Goal: Information Seeking & Learning: Check status

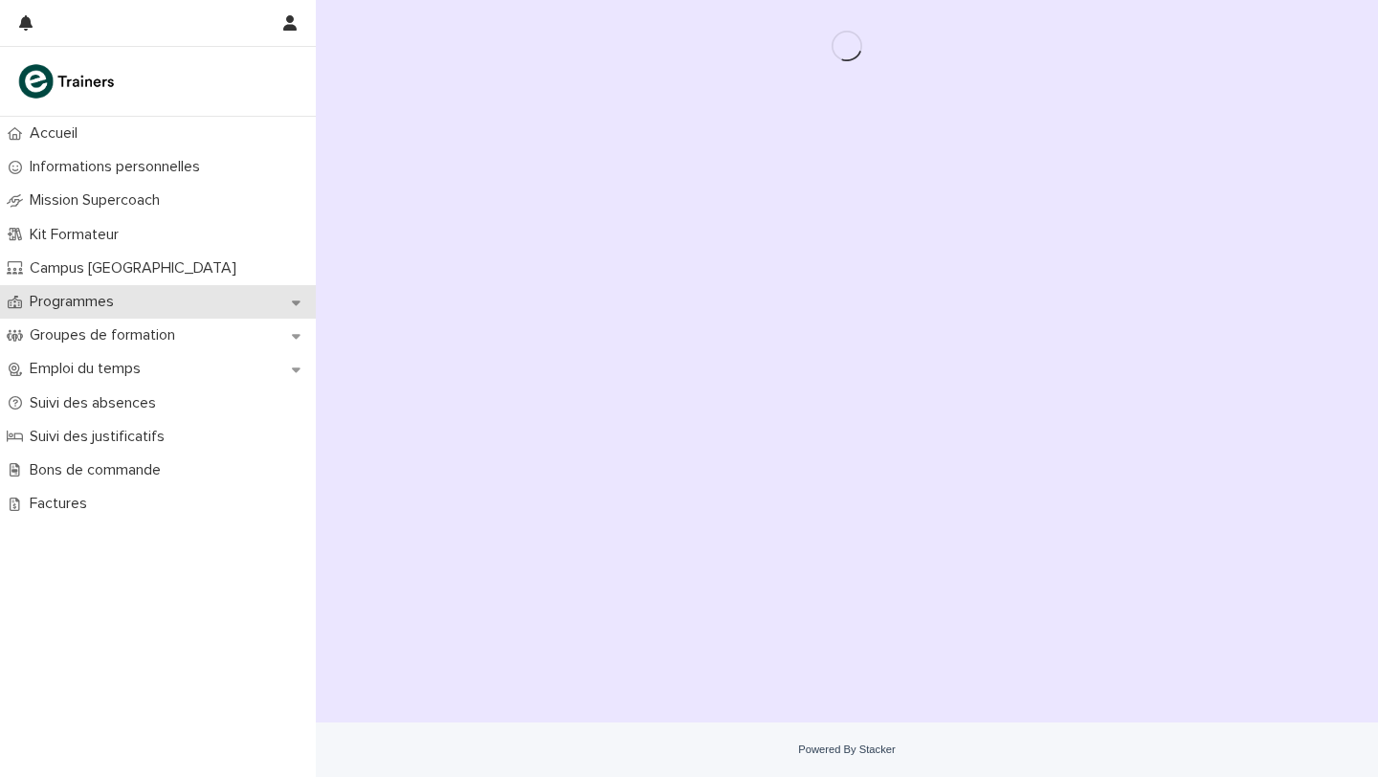
click at [123, 298] on p "Programmes" at bounding box center [75, 302] width 107 height 18
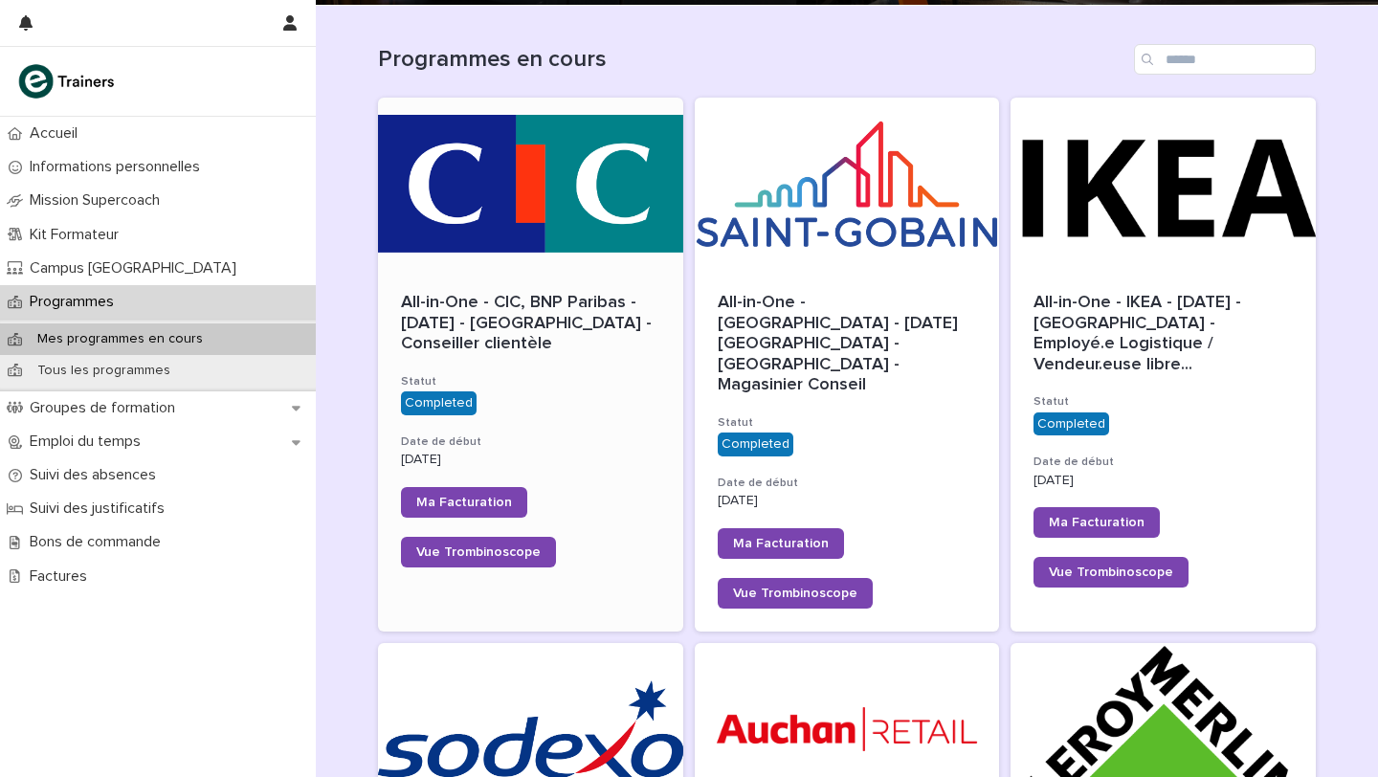
scroll to position [187, 0]
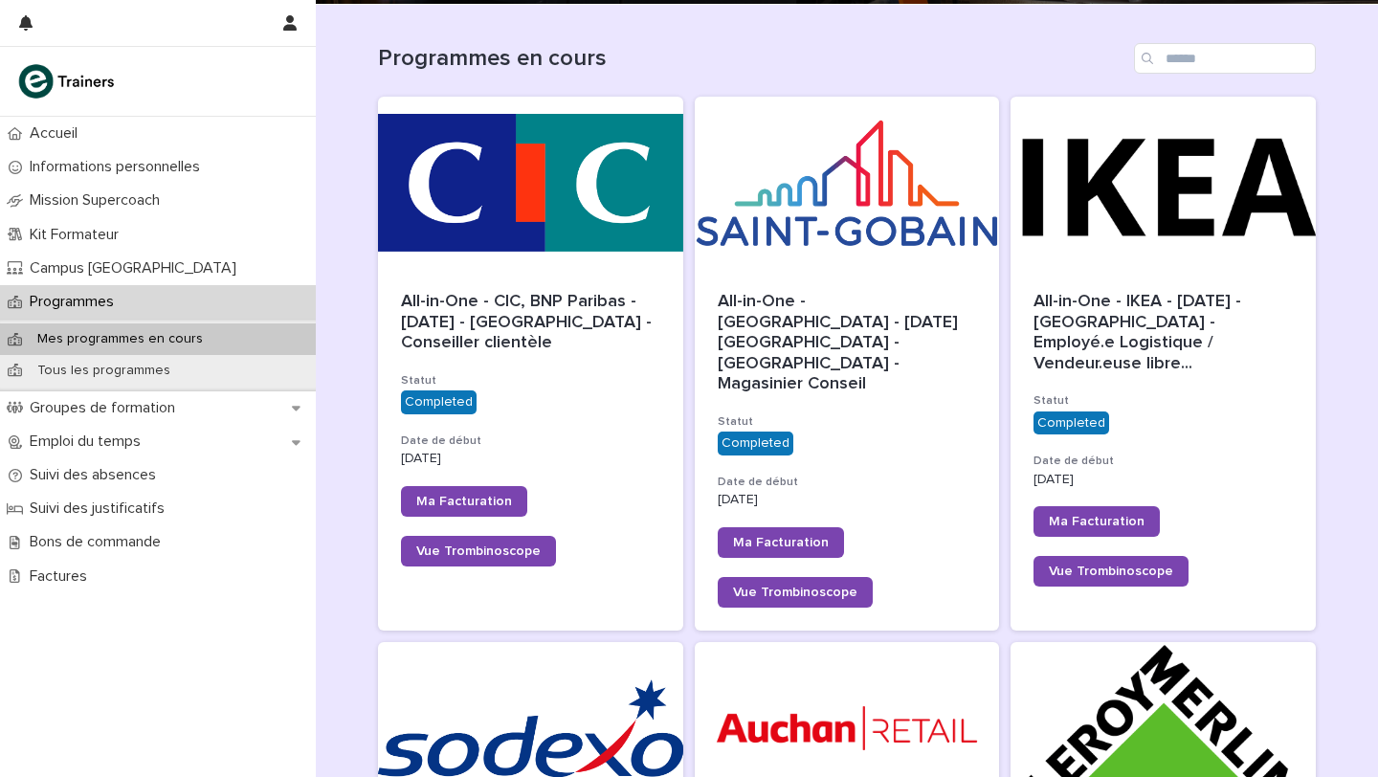
click at [152, 347] on p "Mes programmes en cours" at bounding box center [120, 339] width 196 height 16
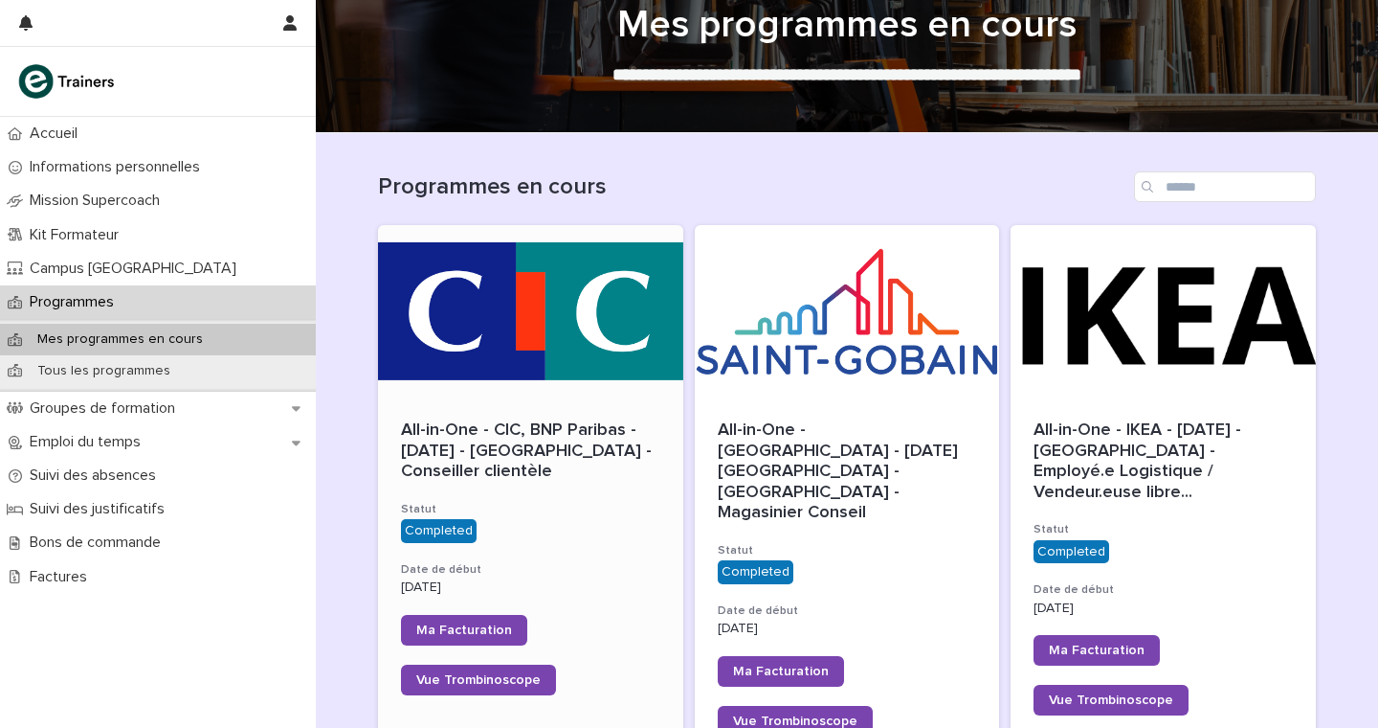
scroll to position [0, 0]
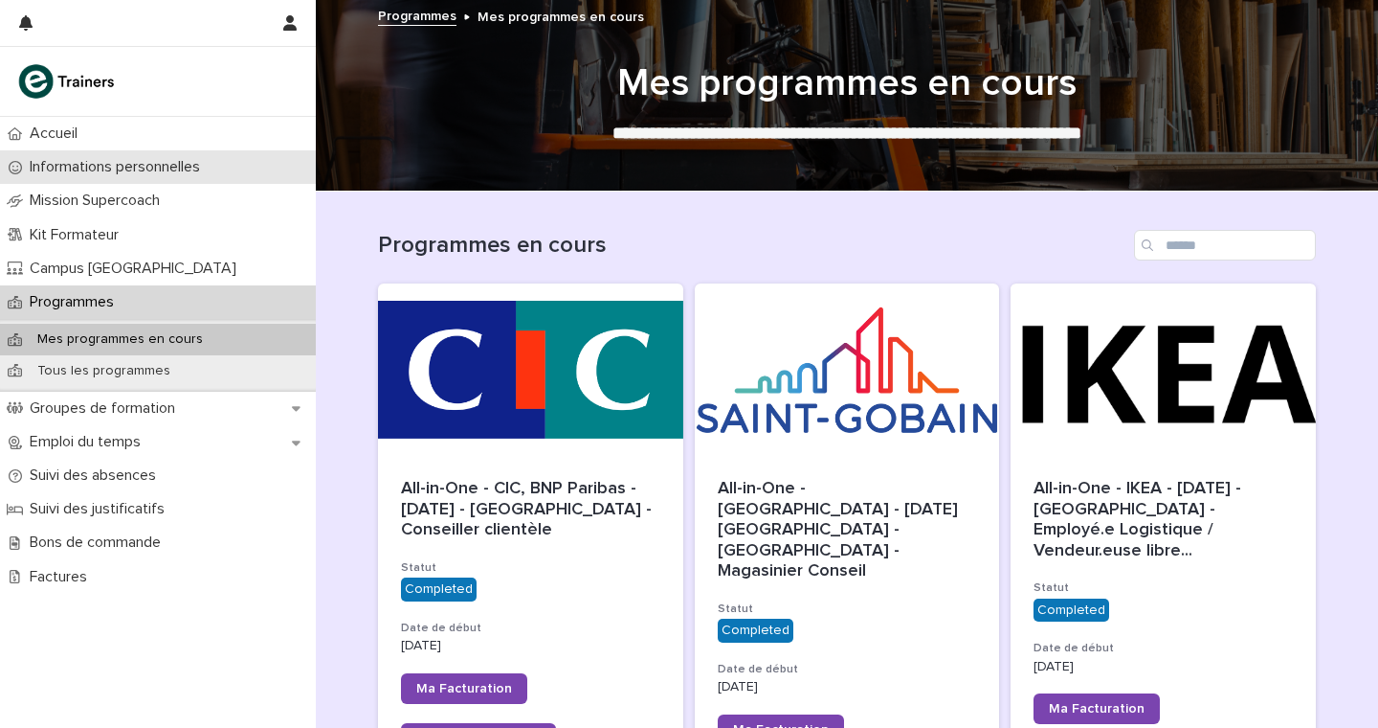
click at [130, 158] on p "Informations personnelles" at bounding box center [118, 167] width 193 height 18
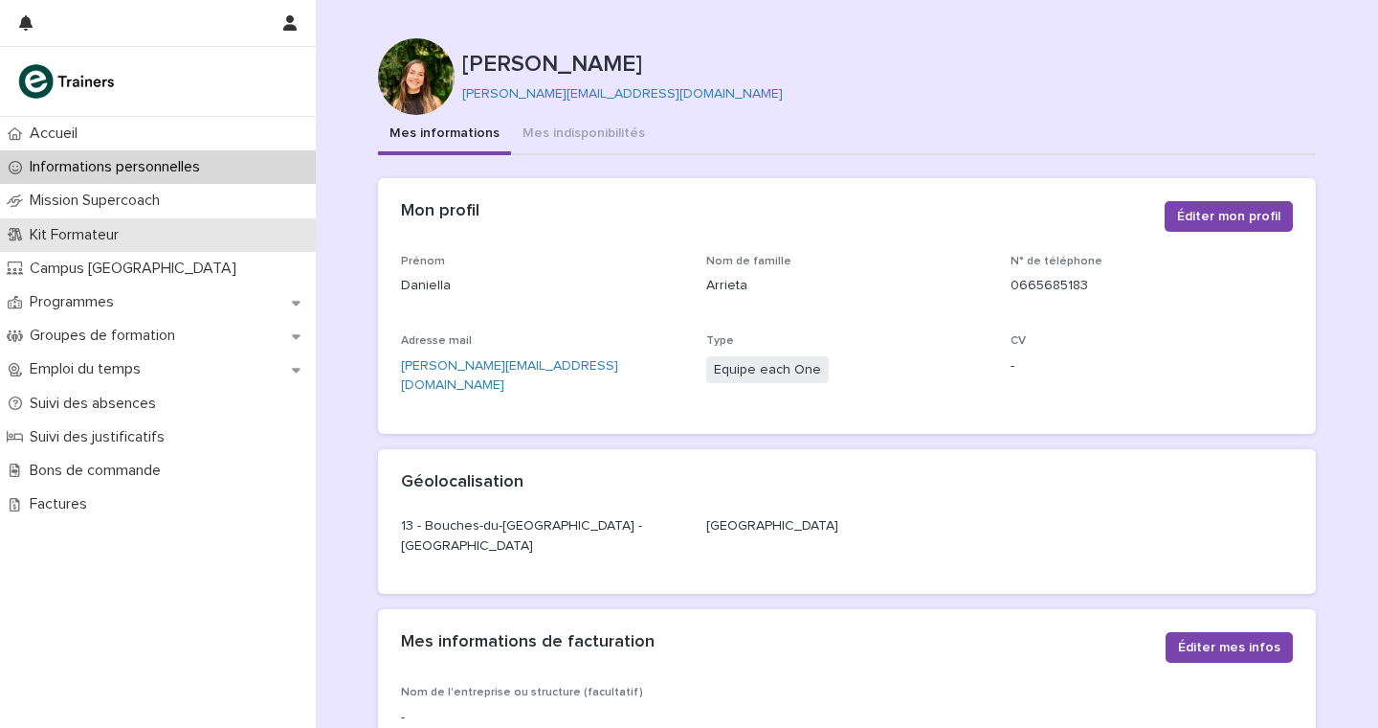
click at [114, 247] on div "Kit Formateur" at bounding box center [158, 235] width 316 height 34
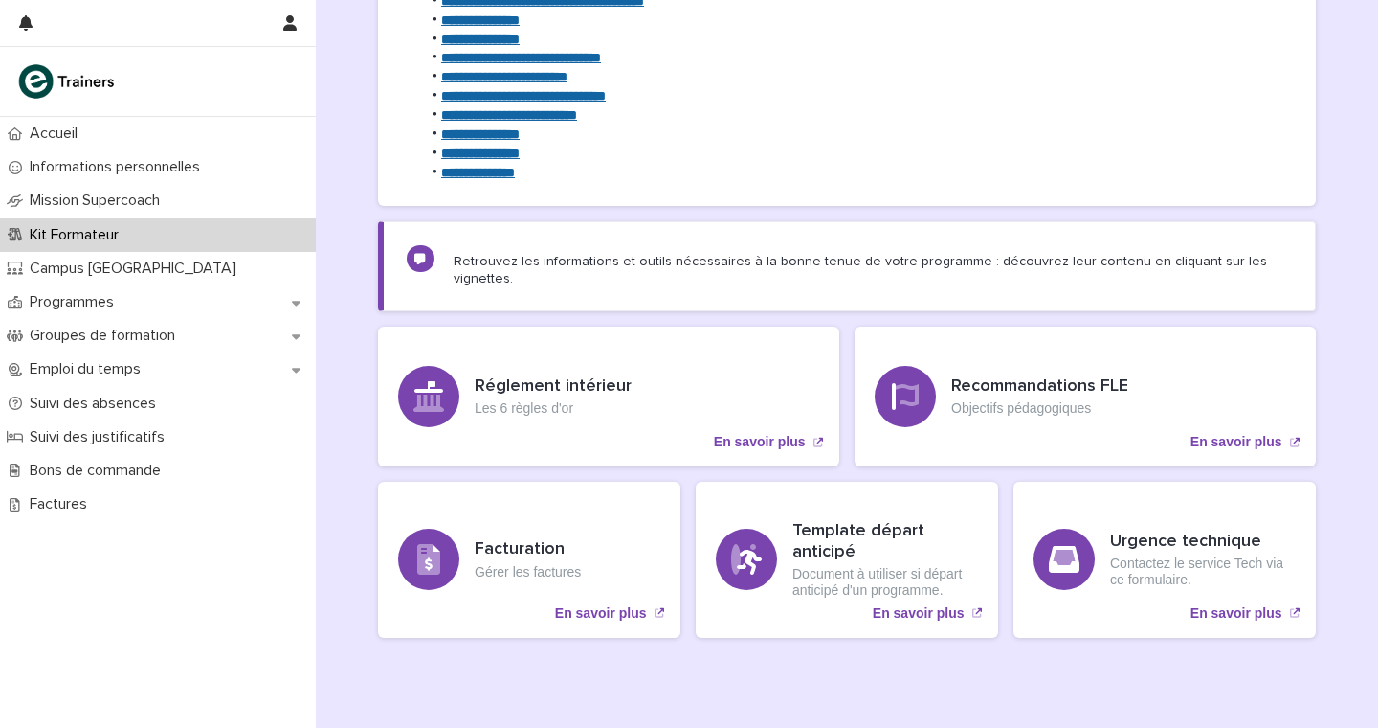
scroll to position [416, 0]
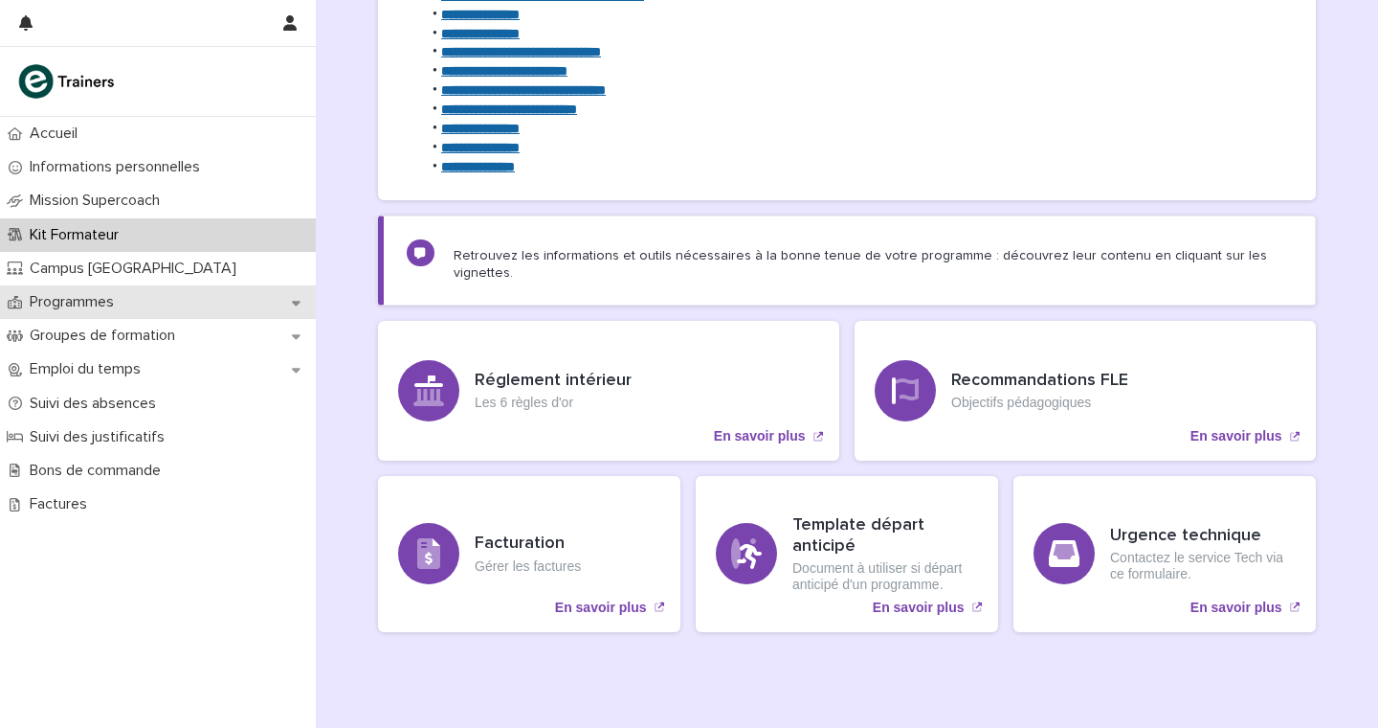
click at [167, 296] on div "Programmes" at bounding box center [158, 302] width 316 height 34
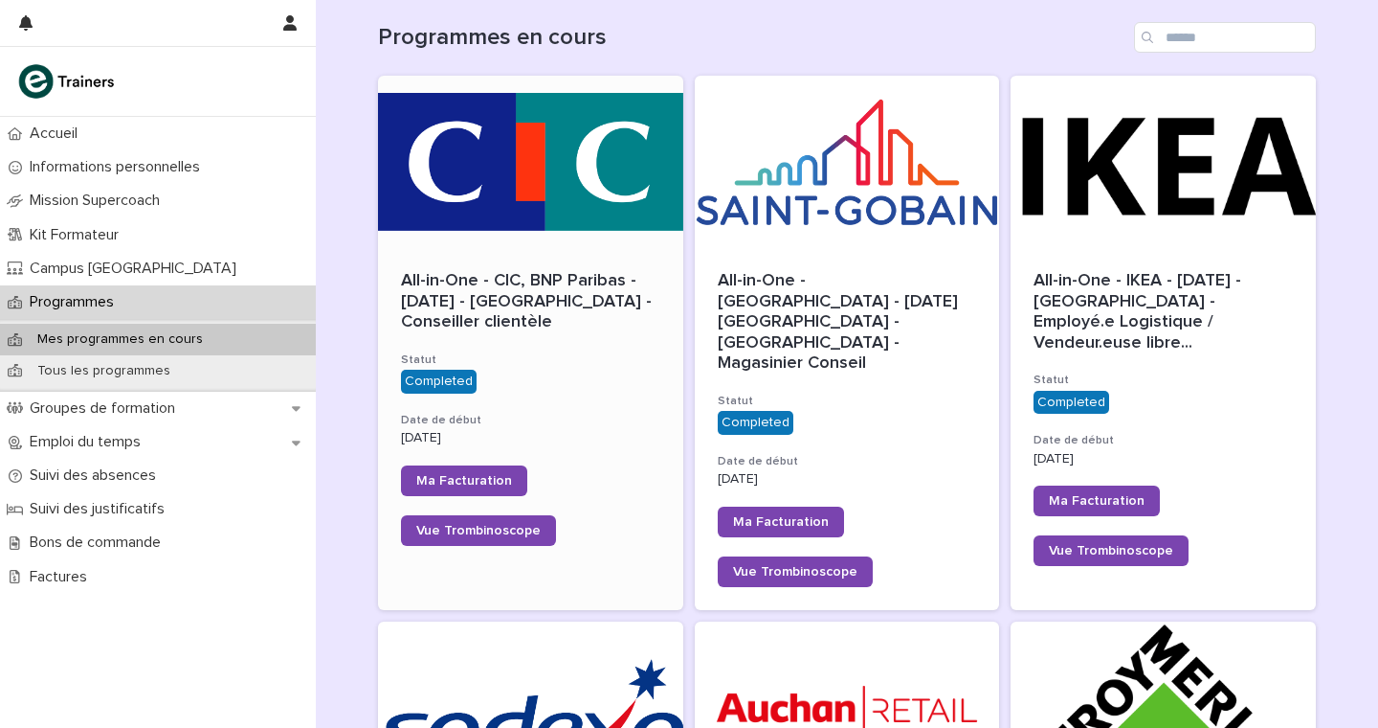
scroll to position [183, 0]
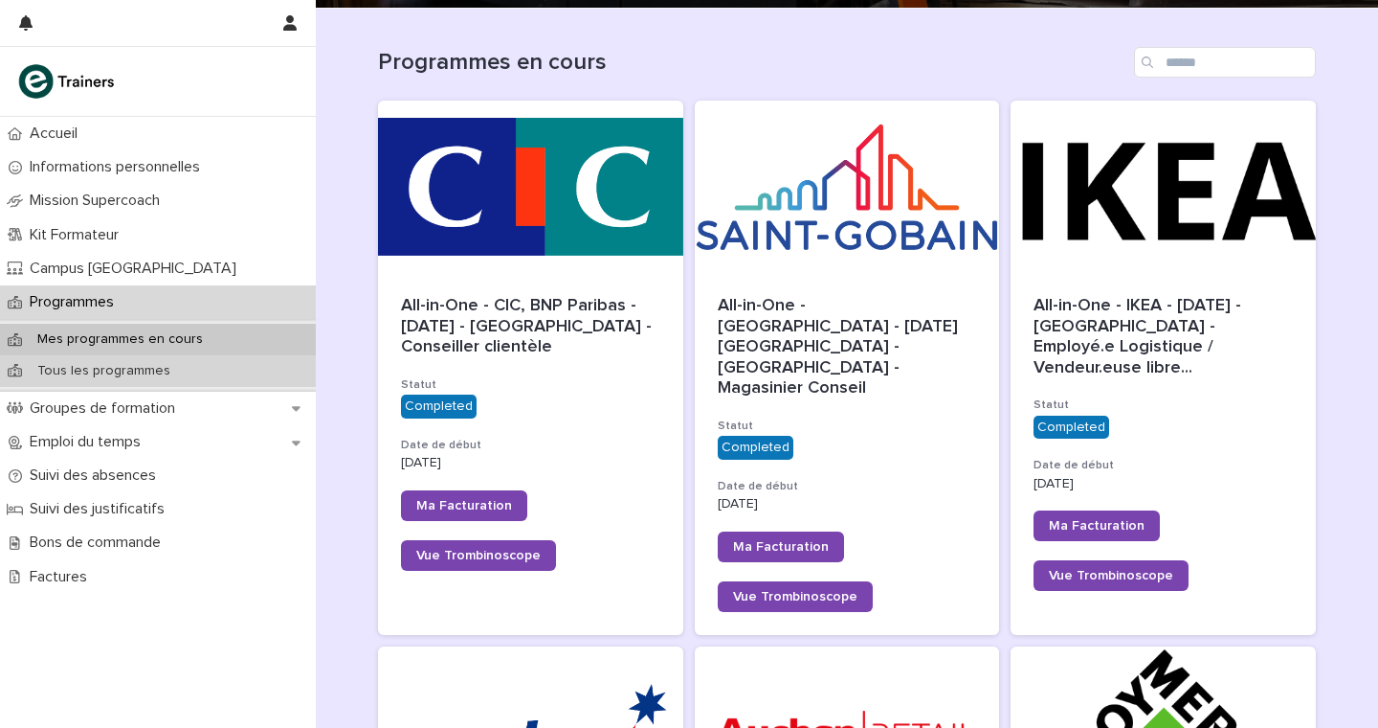
click at [156, 374] on p "Tous les programmes" at bounding box center [104, 371] width 164 height 16
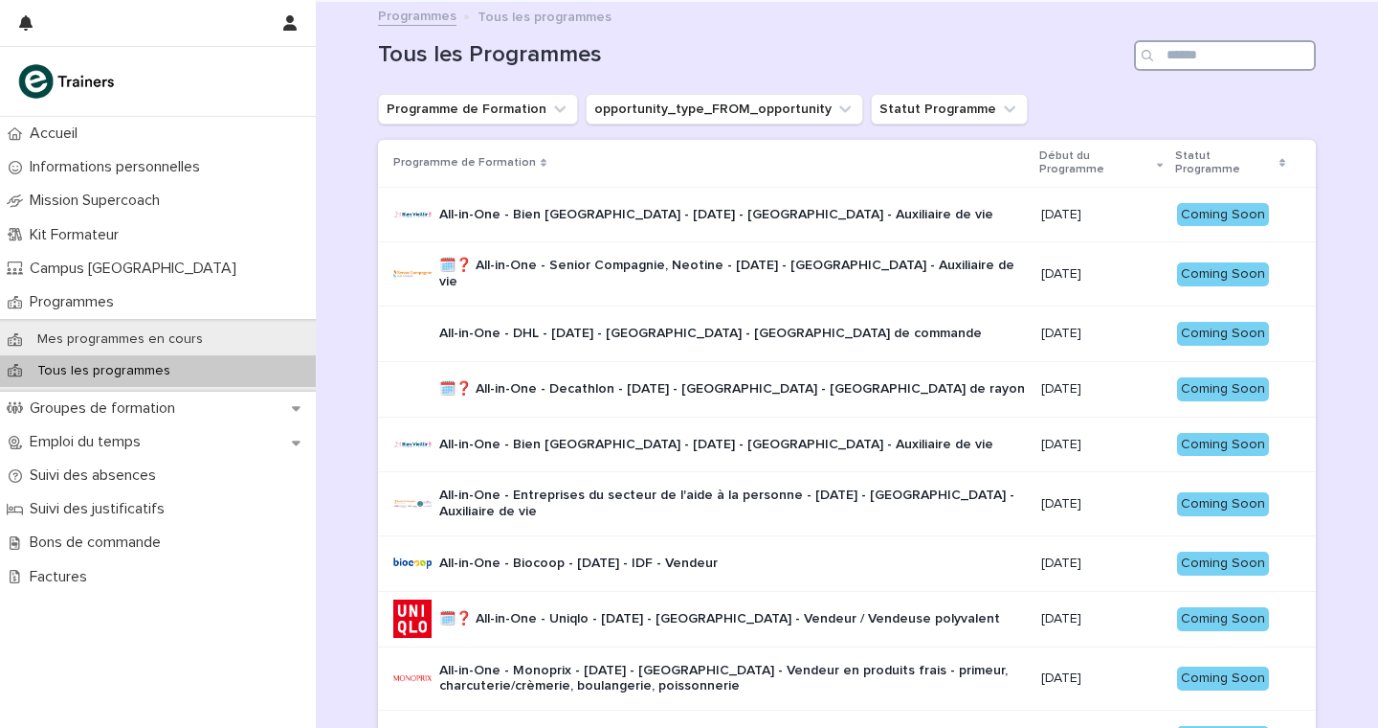
click at [1198, 47] on input "Search" at bounding box center [1225, 55] width 182 height 31
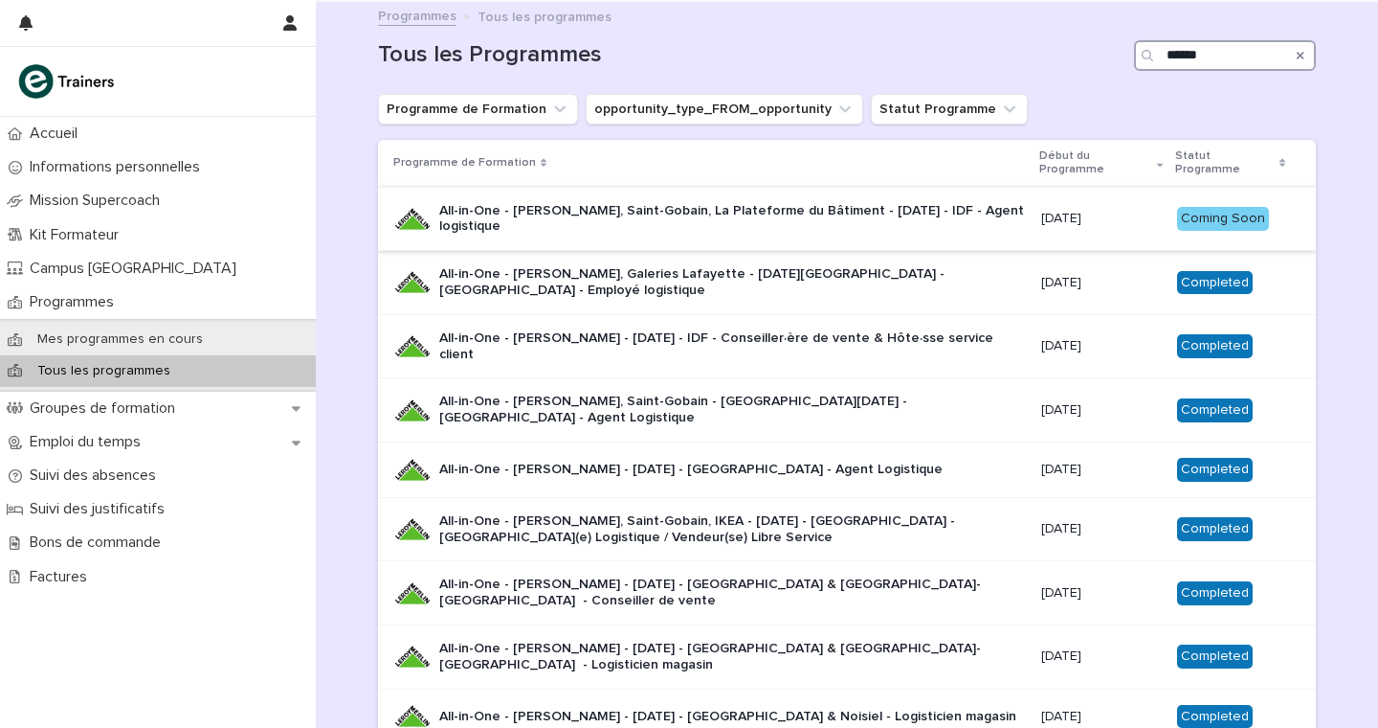
type input "*****"
click at [894, 205] on p "All-in-One - [PERSON_NAME], Saint-Gobain, La Plateforme du Bâtiment - [DATE] - …" at bounding box center [732, 219] width 587 height 33
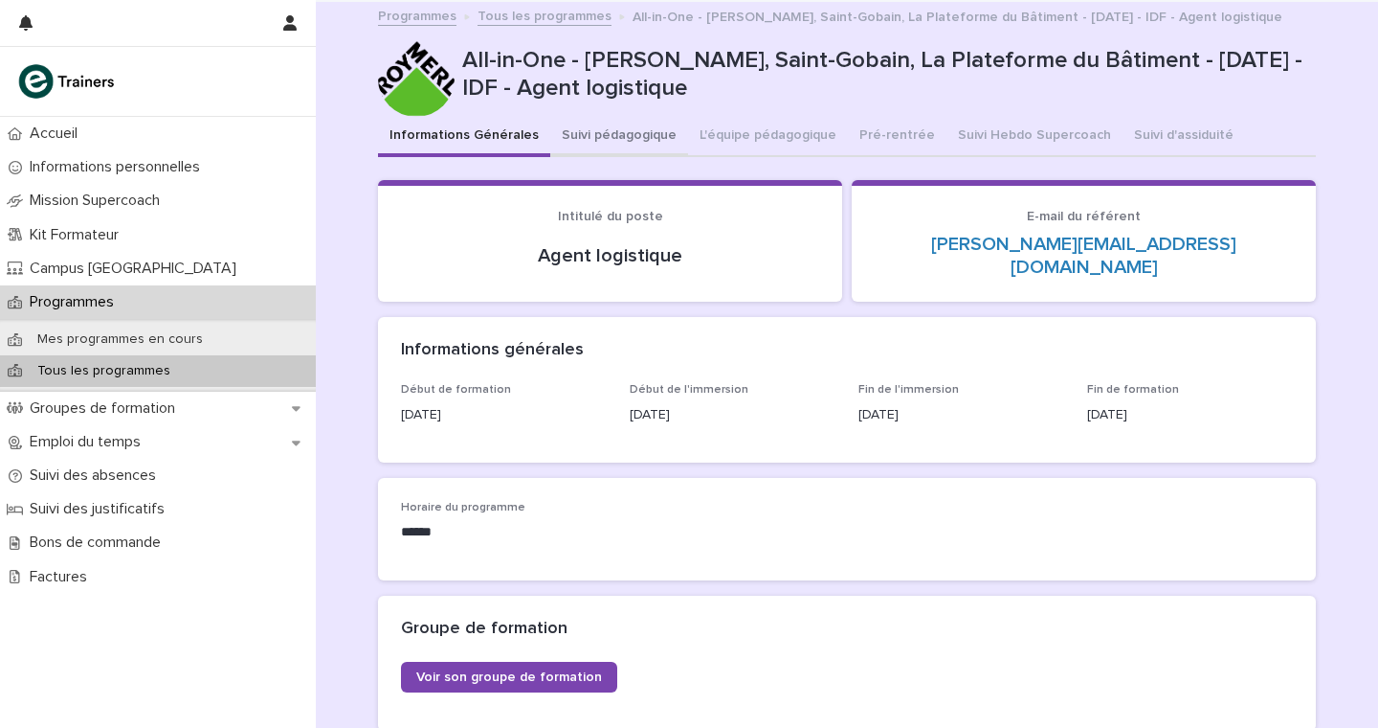
click at [606, 127] on button "Suivi pédagogique" at bounding box center [619, 137] width 138 height 40
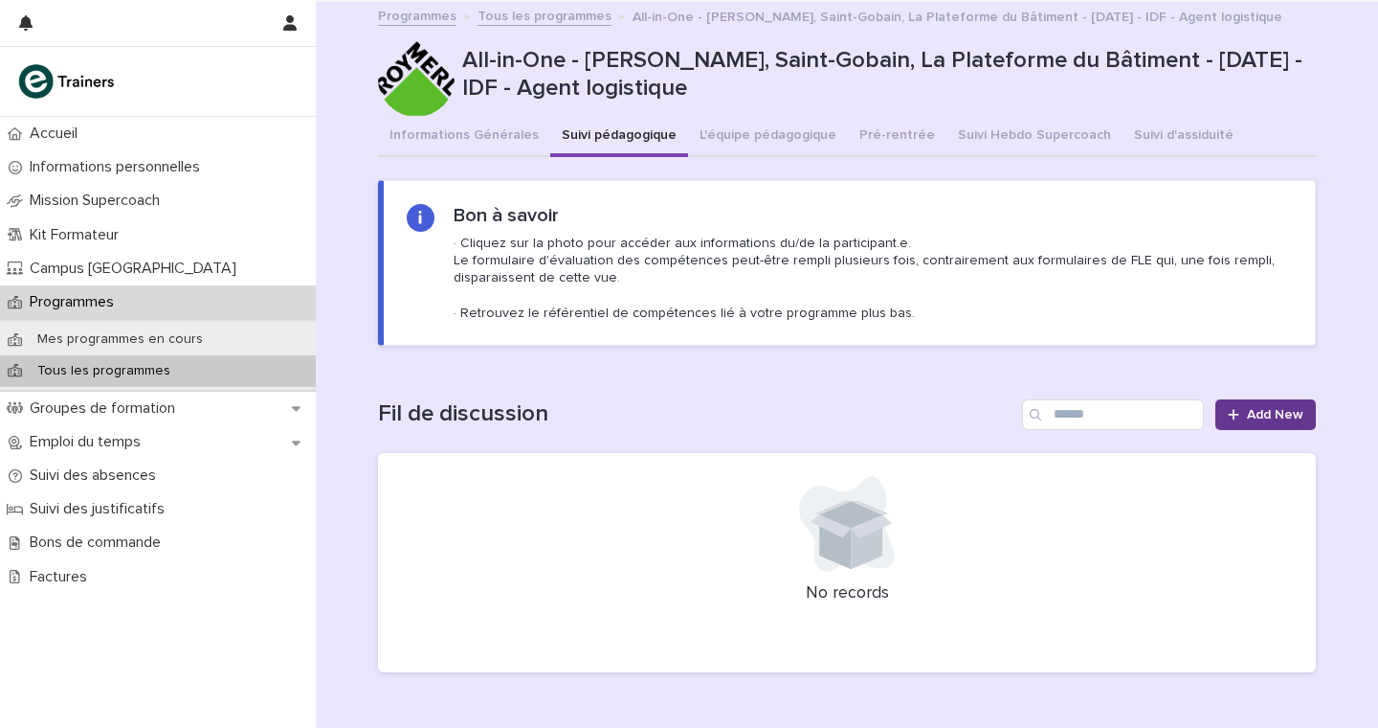
click at [1288, 414] on span "Add New" at bounding box center [1275, 414] width 56 height 13
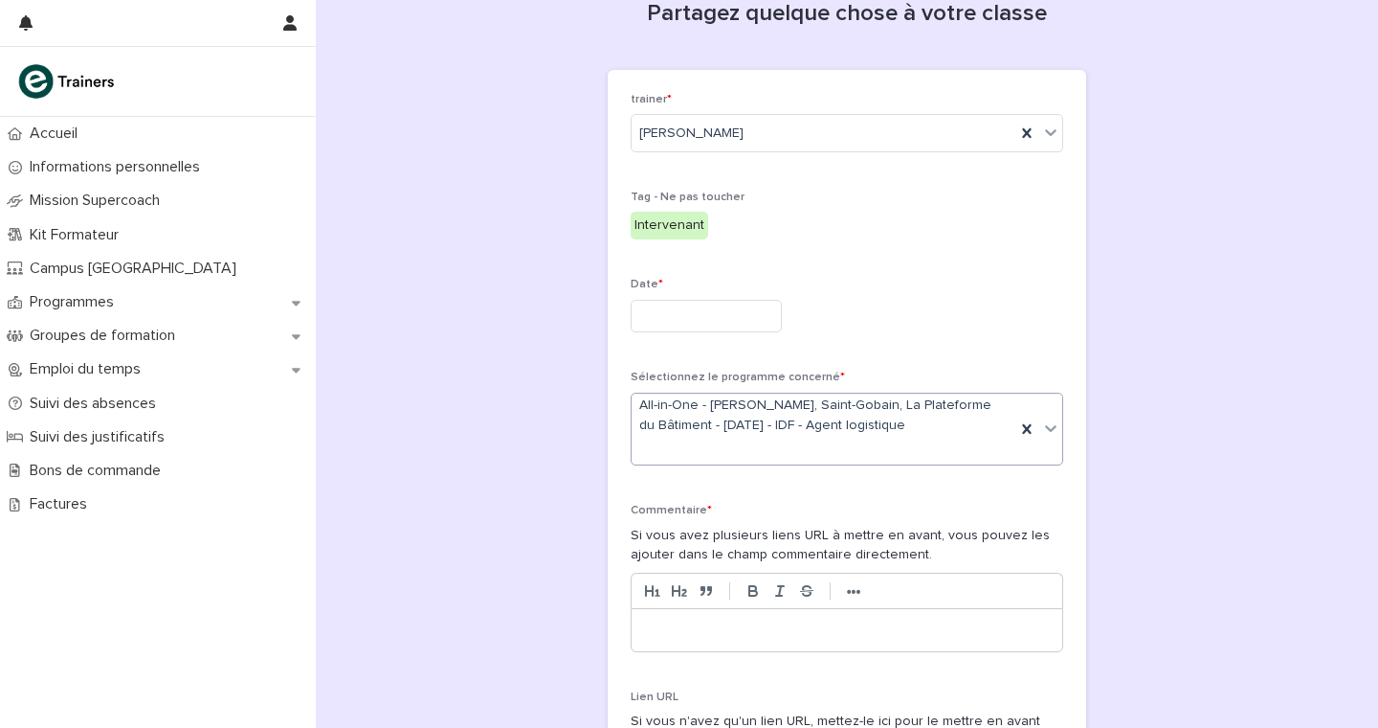
scroll to position [33, 0]
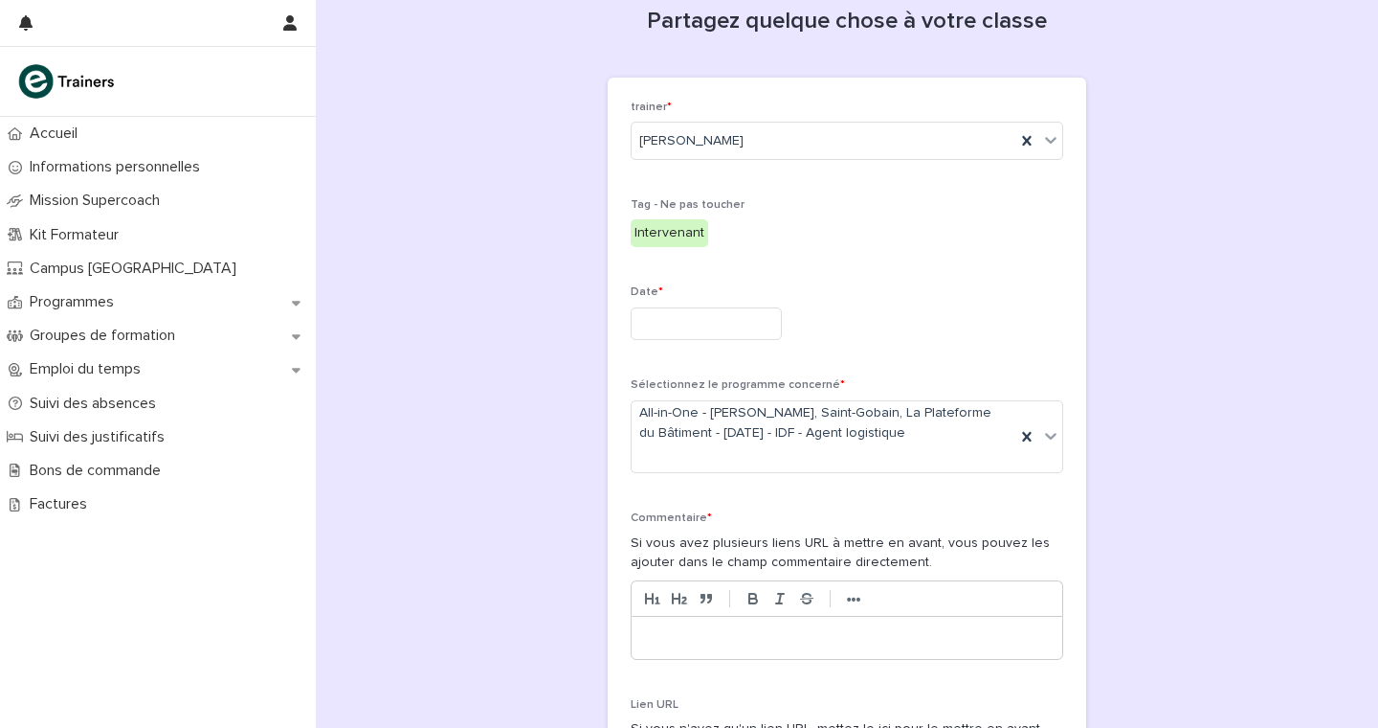
click at [671, 320] on input "text" at bounding box center [706, 324] width 151 height 34
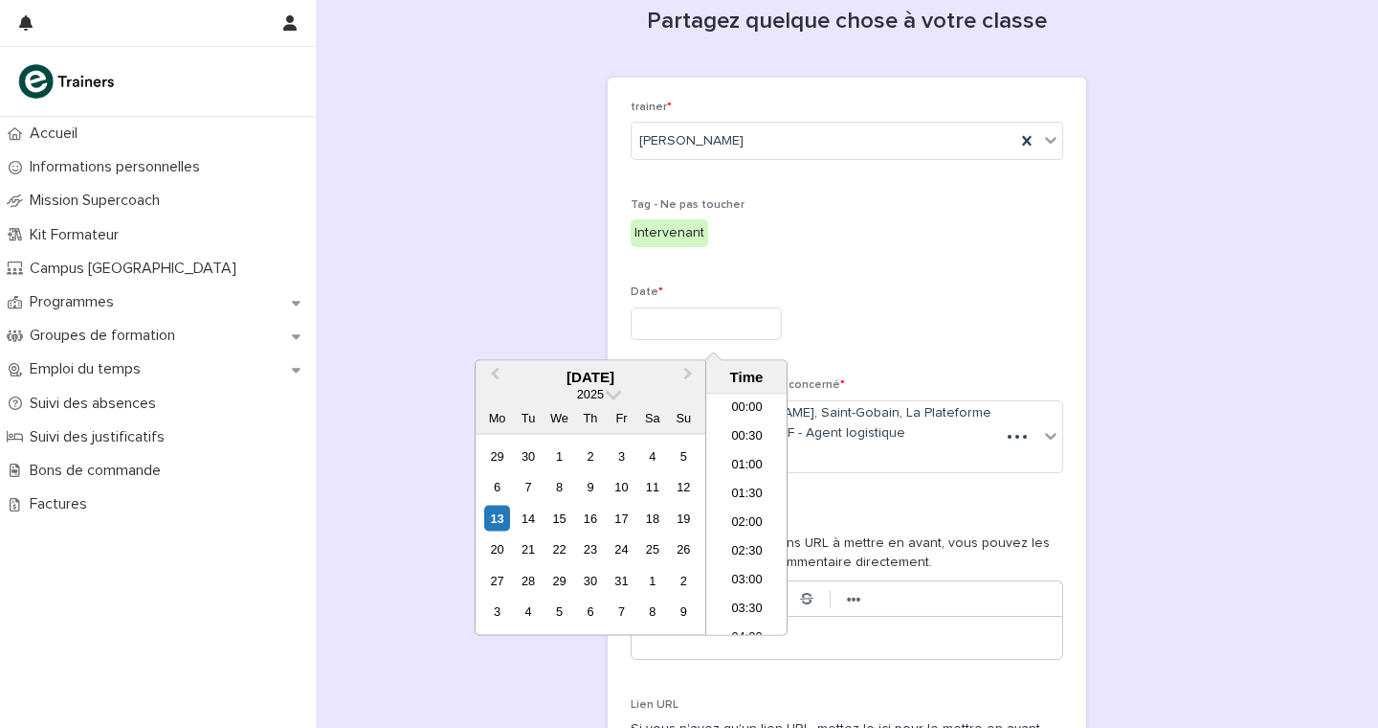
scroll to position [583, 0]
click at [908, 301] on div "Date *" at bounding box center [847, 320] width 433 height 70
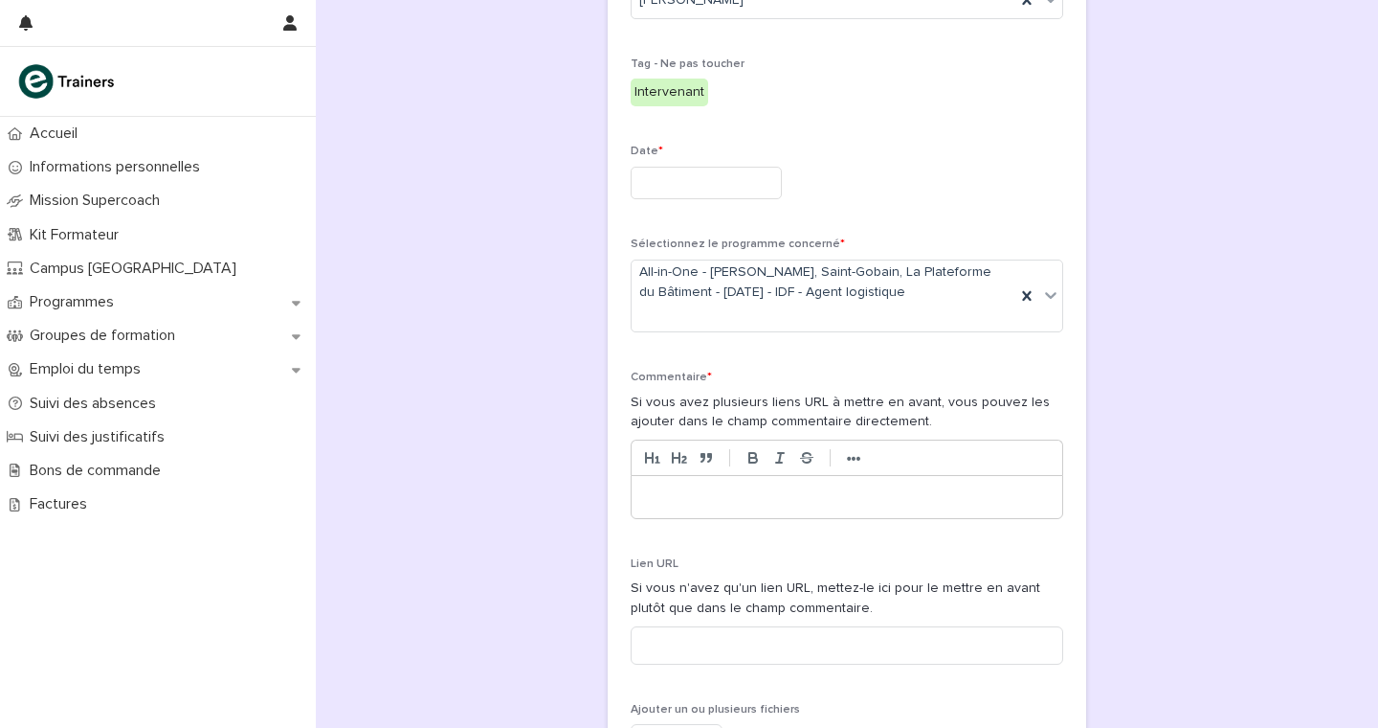
click at [736, 493] on p at bounding box center [847, 496] width 402 height 19
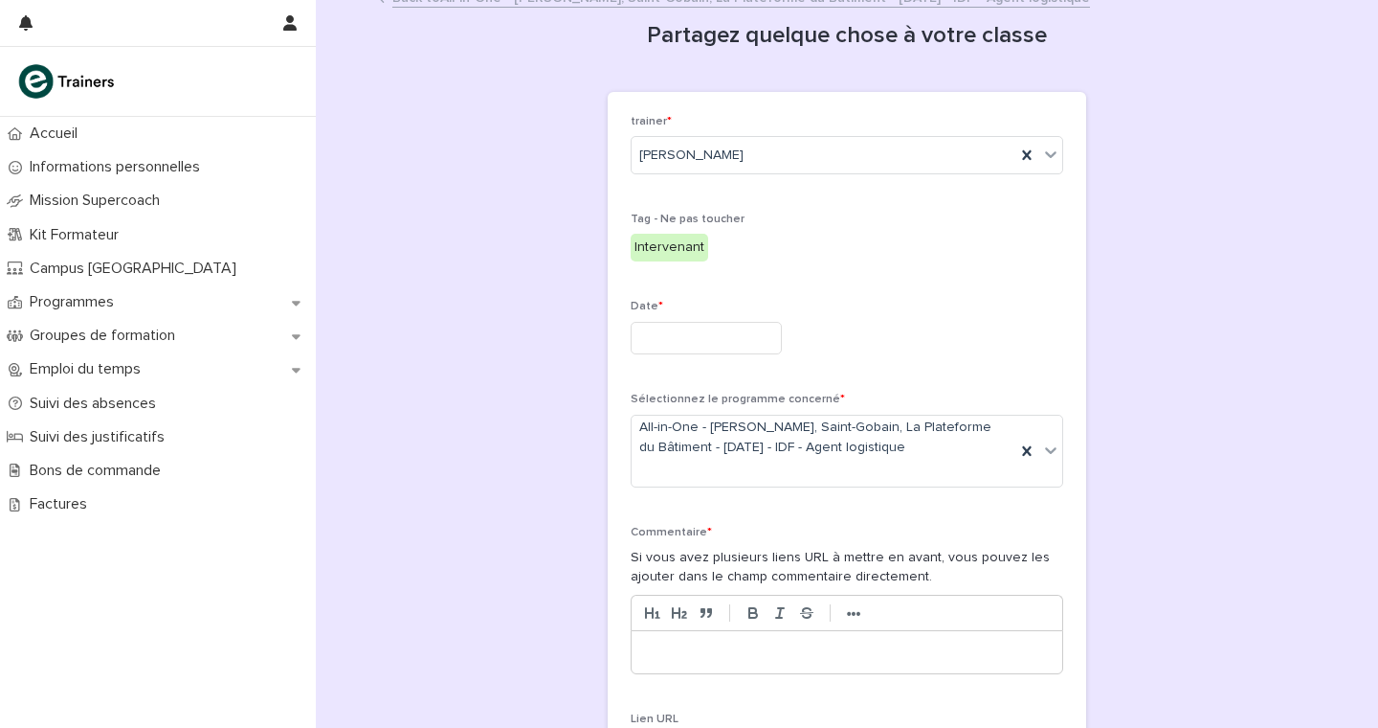
scroll to position [0, 0]
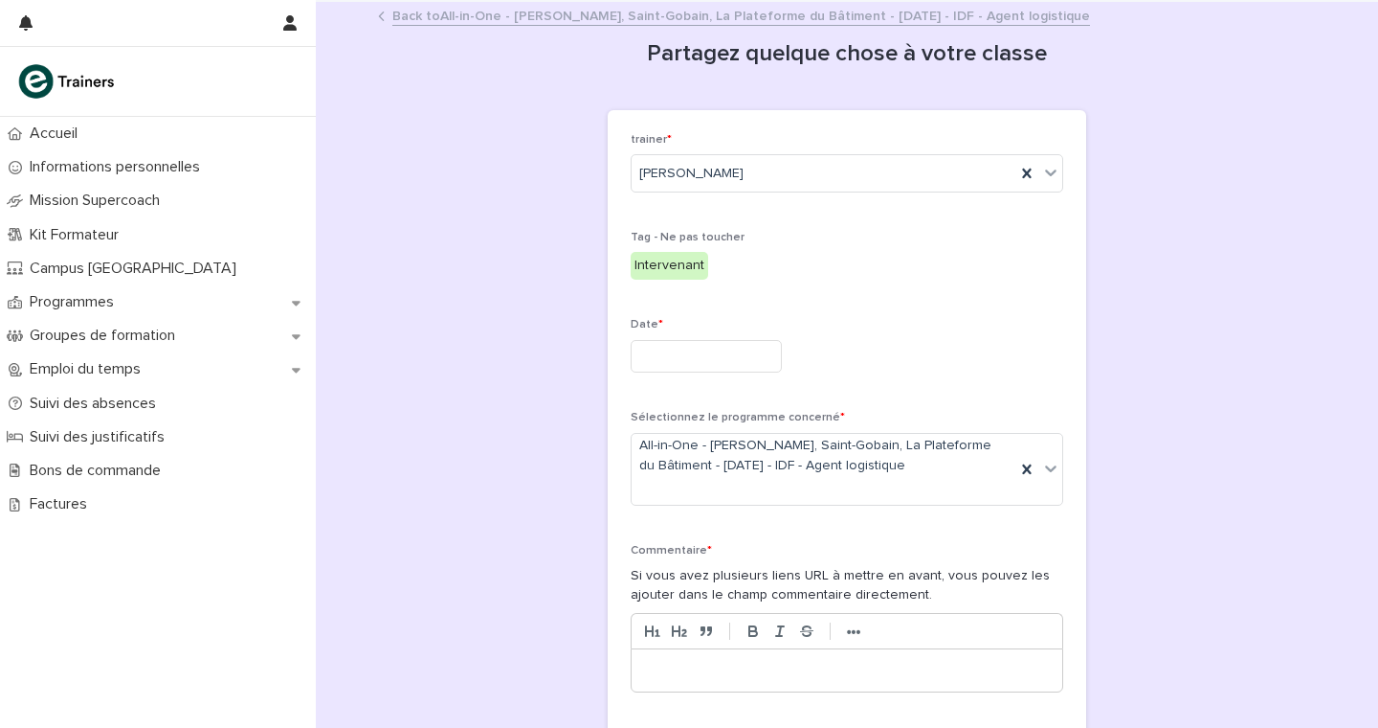
click at [425, 18] on link "Back to All-in-One - [PERSON_NAME], Saint-Gobain, La Plateforme du Bâtiment - […" at bounding box center [741, 15] width 698 height 22
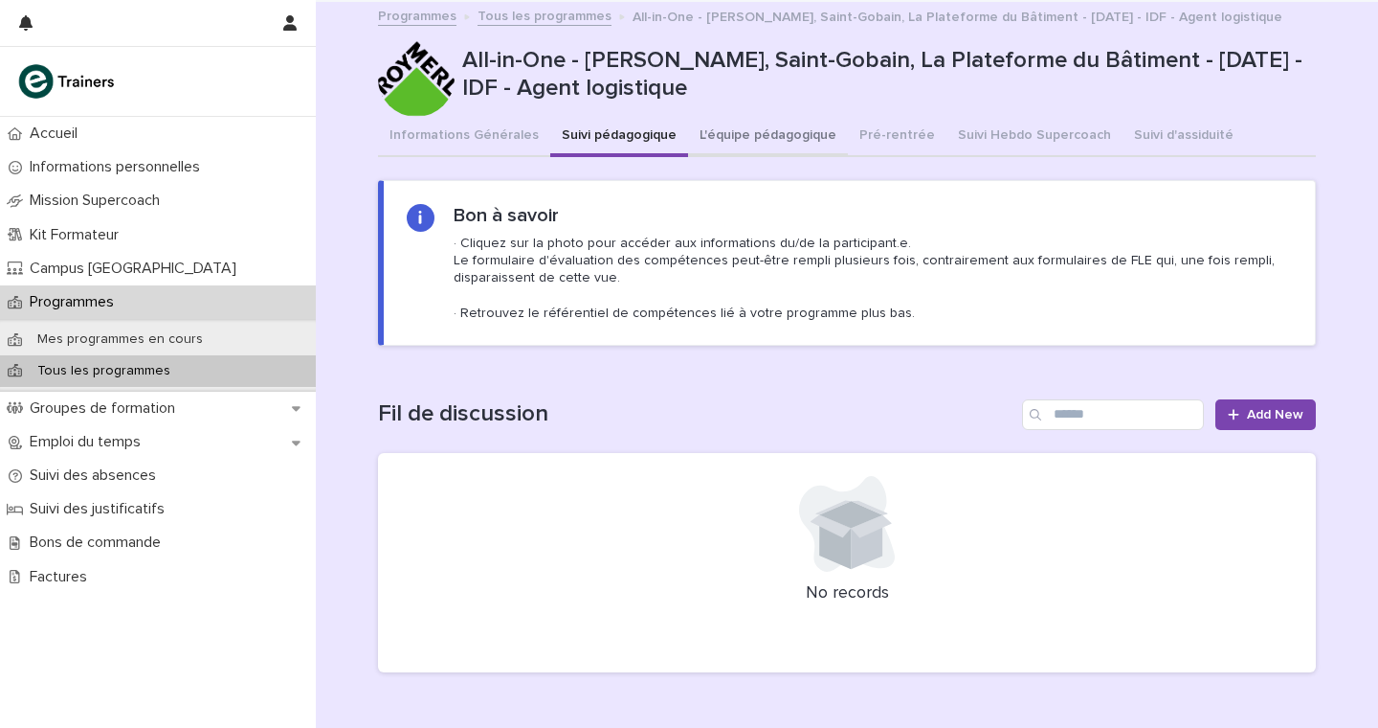
click at [734, 138] on button "L'équipe pédagogique" at bounding box center [768, 137] width 160 height 40
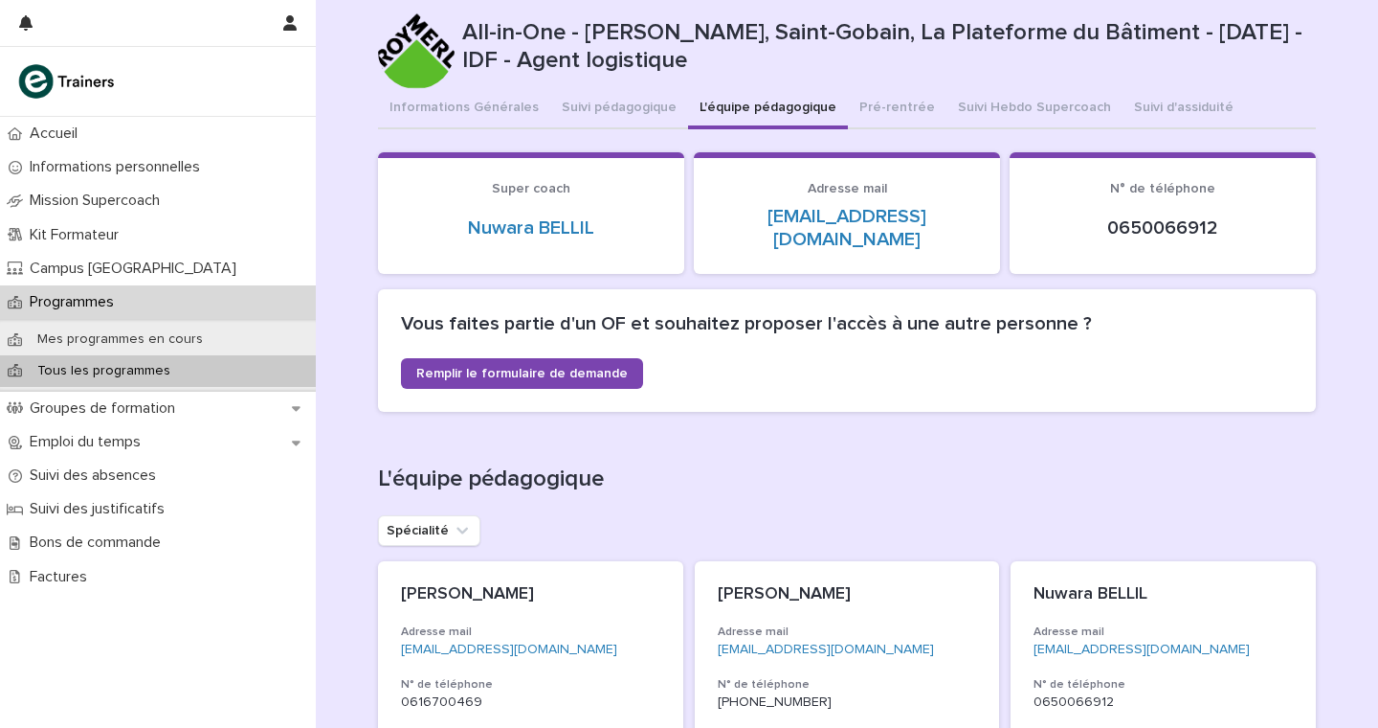
scroll to position [13, 0]
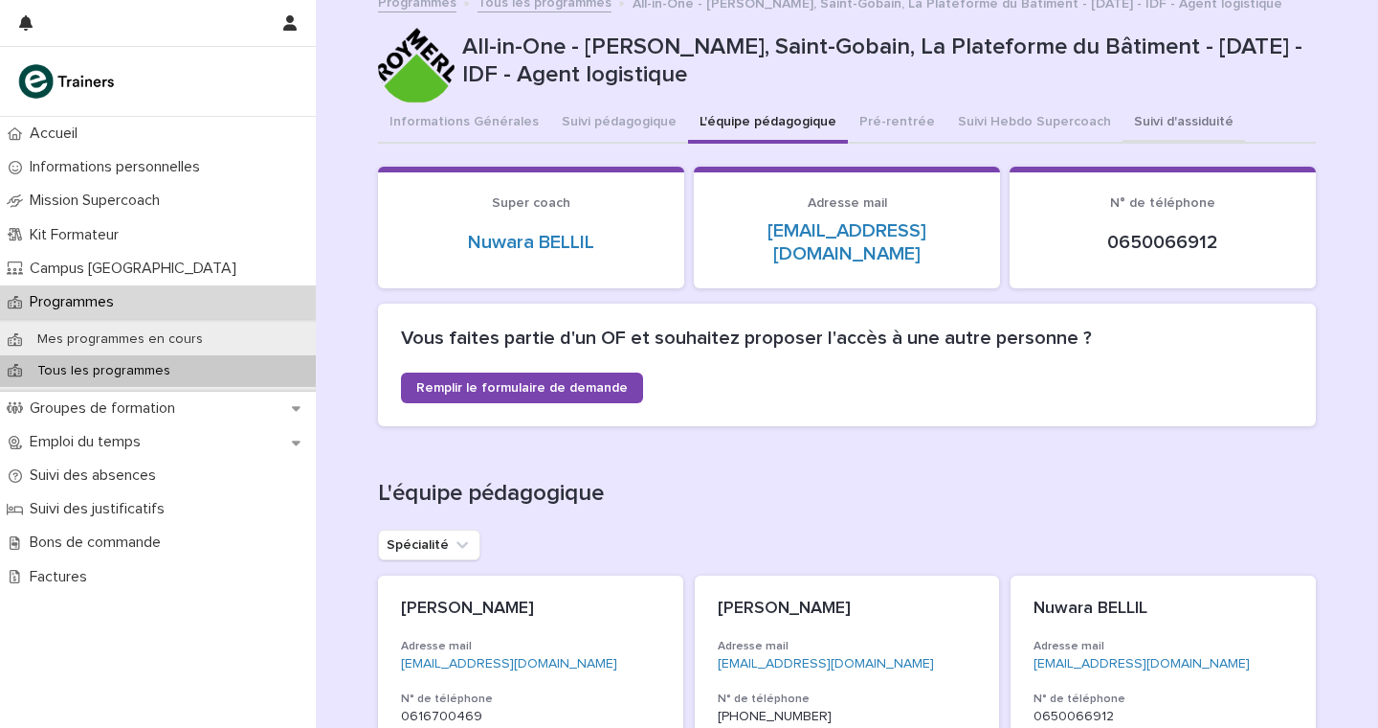
click at [1151, 120] on button "Suivi d'assiduité" at bounding box center [1184, 123] width 123 height 40
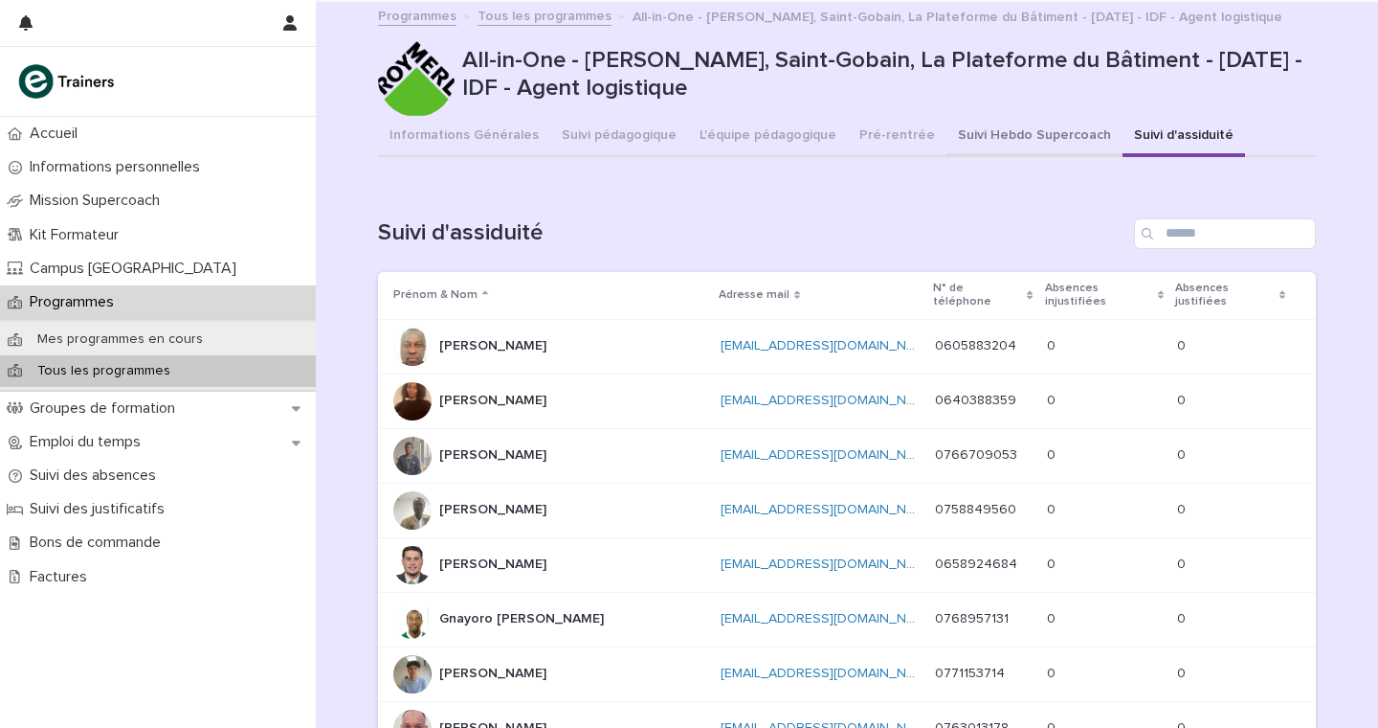
click at [980, 146] on button "Suivi Hebdo Supercoach" at bounding box center [1035, 137] width 176 height 40
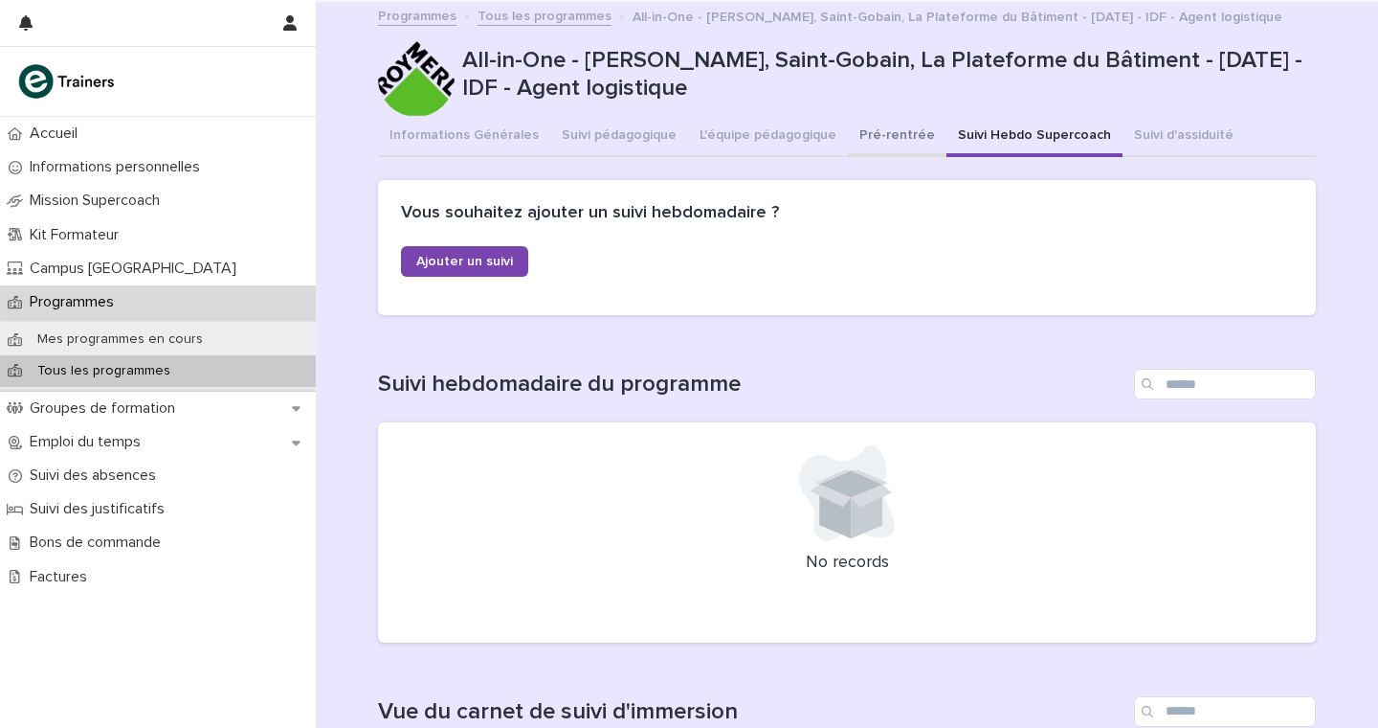
click at [897, 141] on button "Pré-rentrée" at bounding box center [897, 137] width 99 height 40
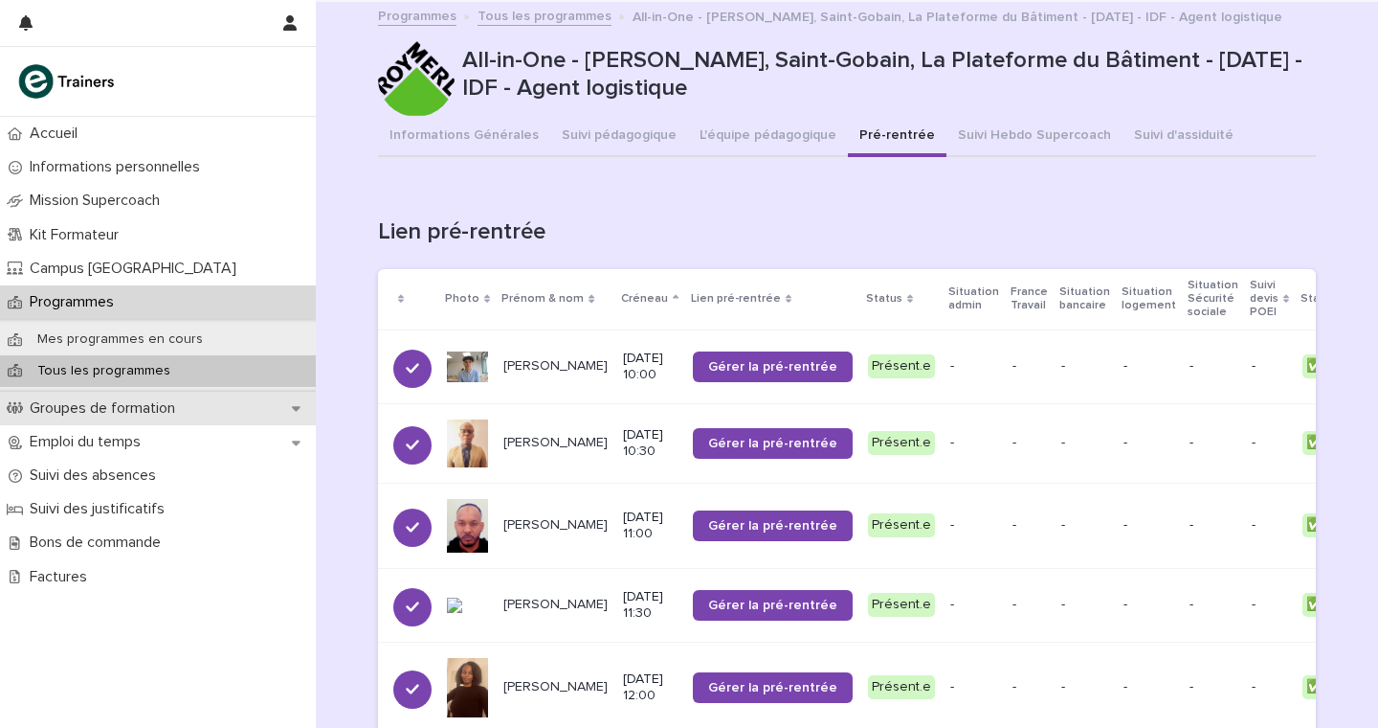
click at [103, 415] on p "Groupes de formation" at bounding box center [106, 408] width 168 height 18
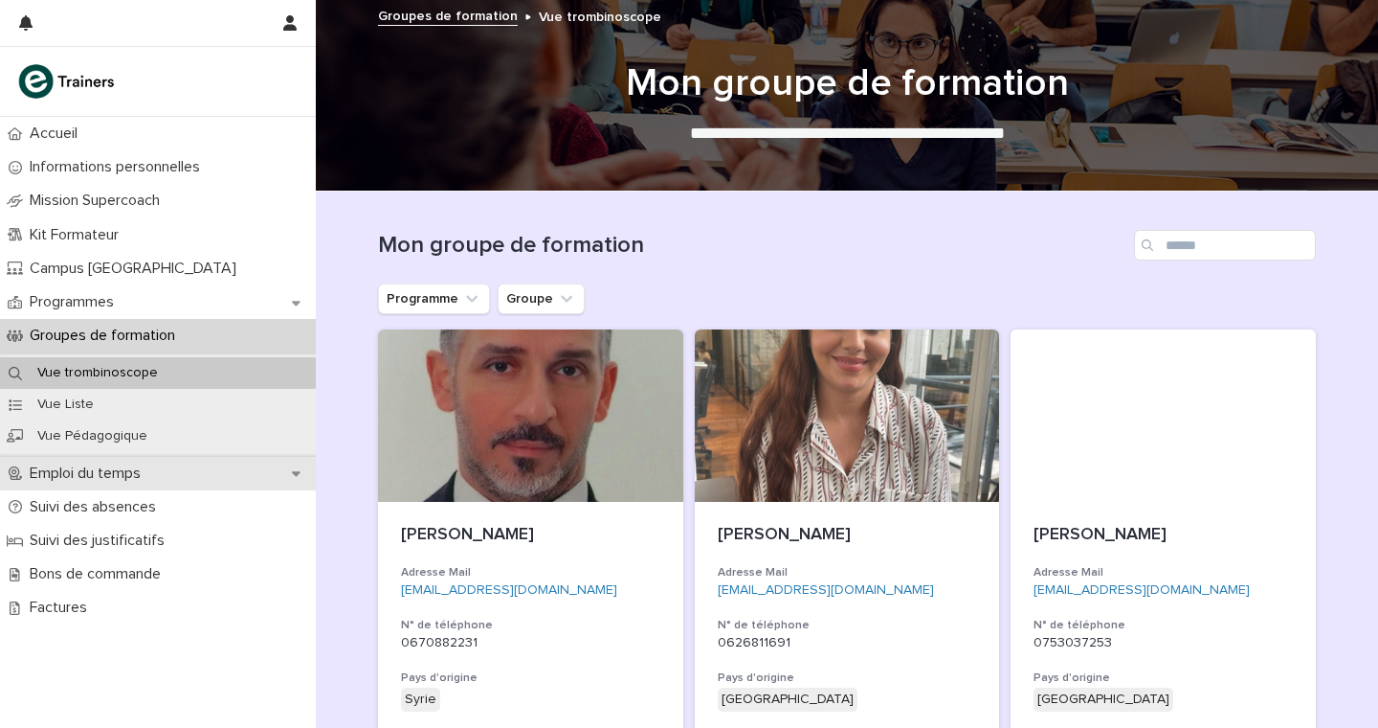
click at [113, 470] on p "Emploi du temps" at bounding box center [89, 473] width 134 height 18
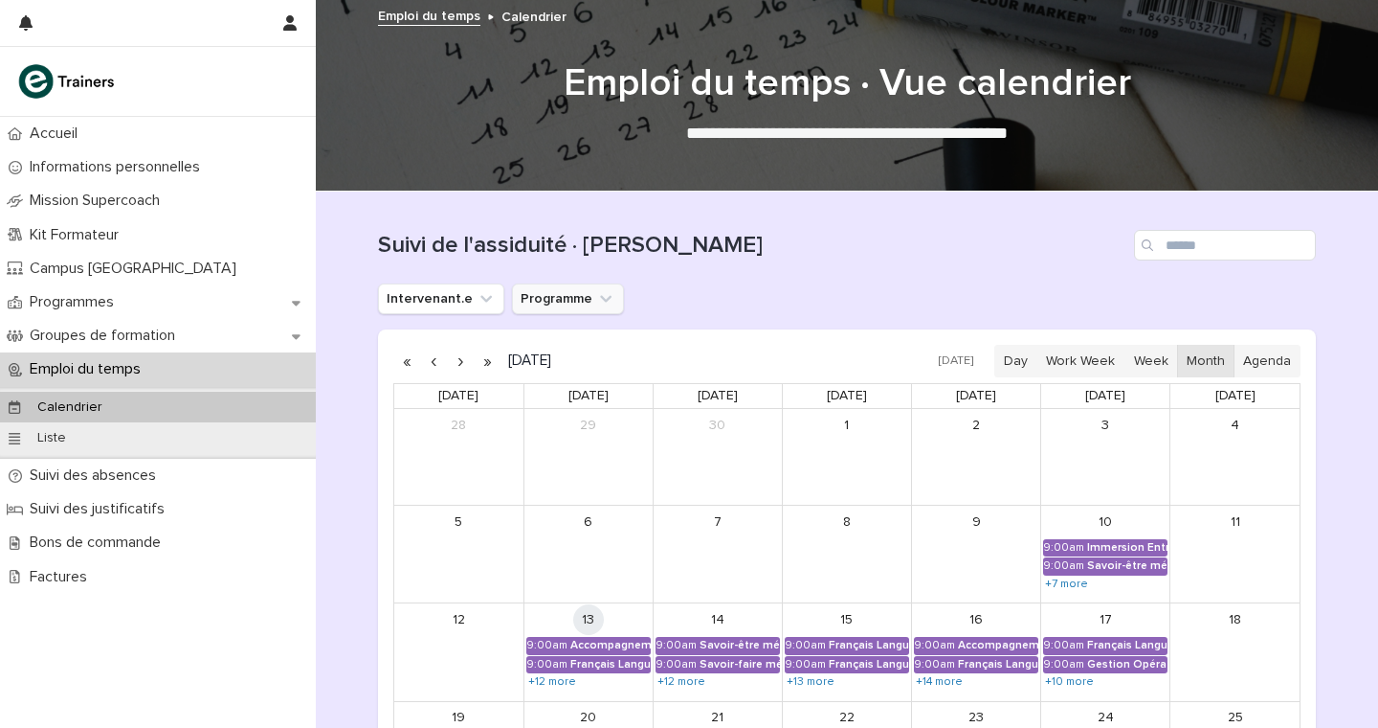
click at [566, 305] on button "Programme" at bounding box center [568, 298] width 112 height 31
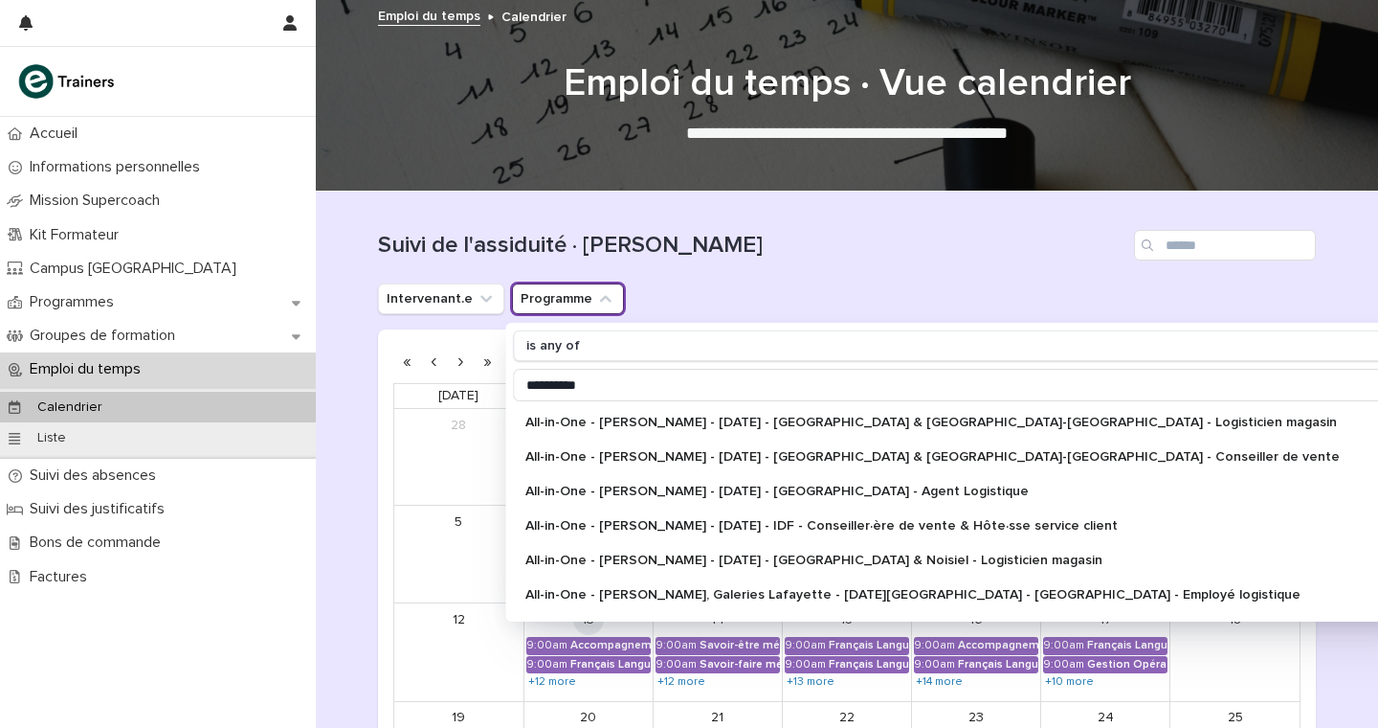
scroll to position [100, 0]
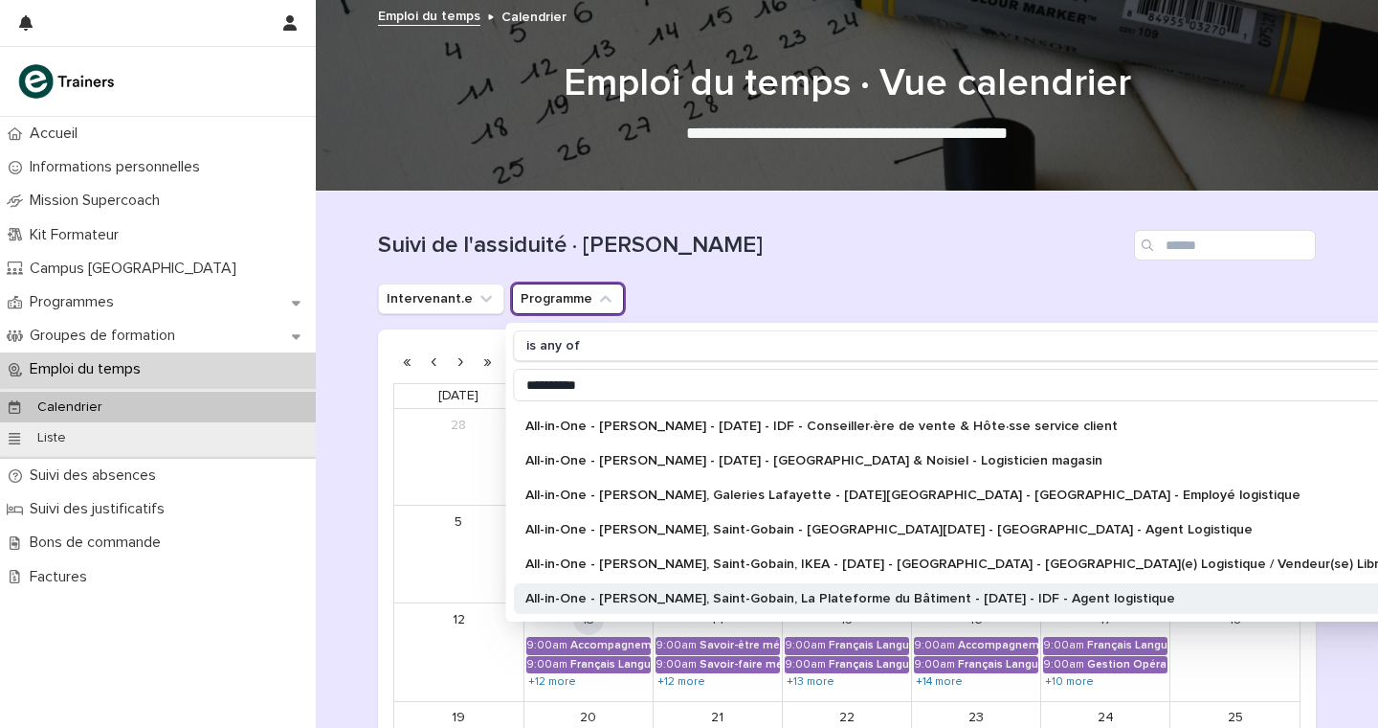
type input "**********"
click at [704, 600] on p "All-in-One - [PERSON_NAME], Saint-Gobain, La Plateforme du Bâtiment - [DATE] - …" at bounding box center [982, 598] width 913 height 13
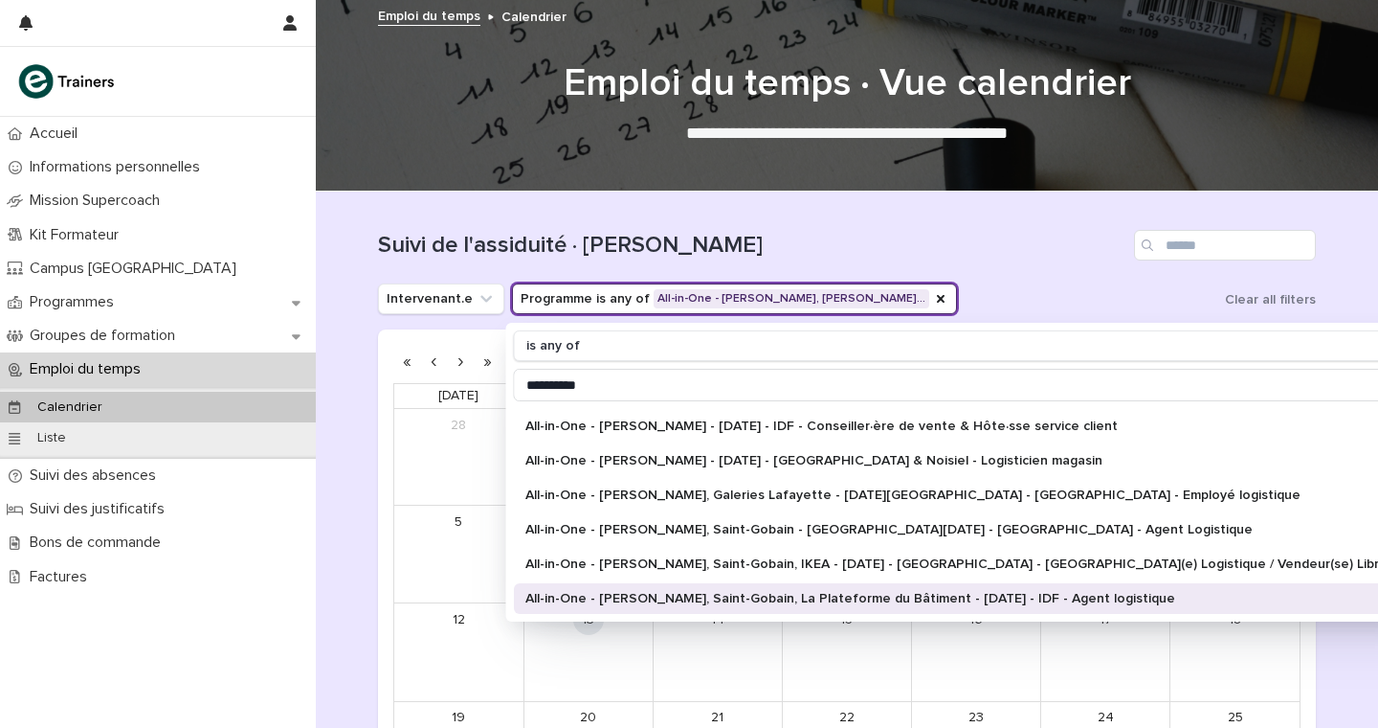
click at [926, 278] on div "Suivi de l'assiduité · [PERSON_NAME]" at bounding box center [847, 237] width 938 height 92
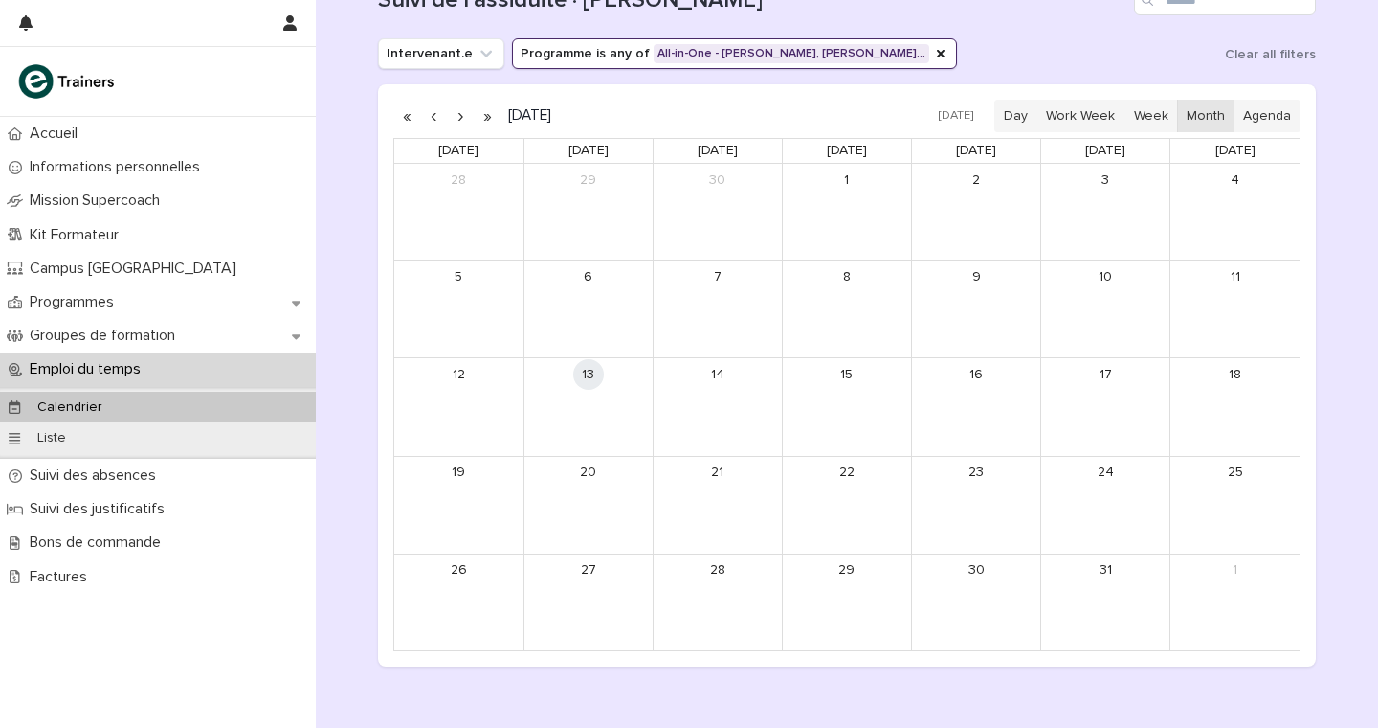
scroll to position [228, 0]
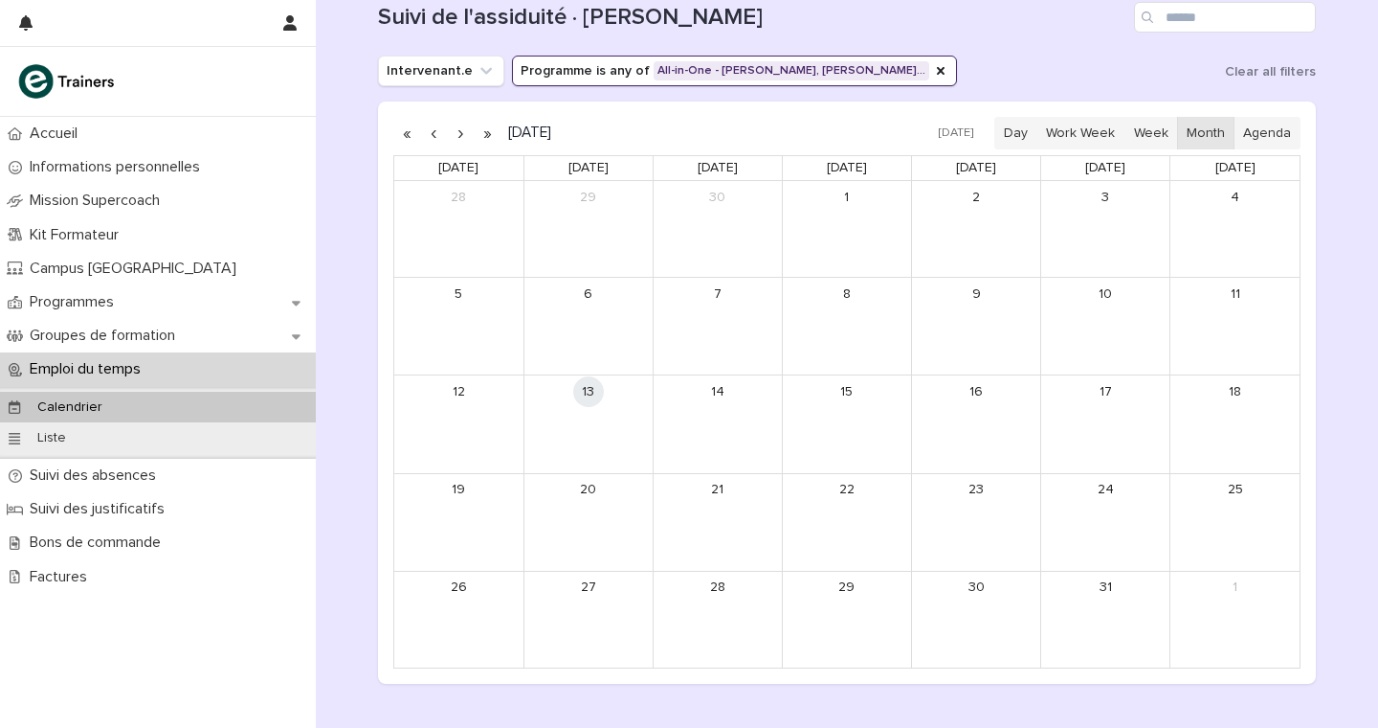
click at [481, 136] on button "button" at bounding box center [487, 133] width 27 height 31
click at [459, 137] on button "button" at bounding box center [460, 133] width 27 height 31
click at [452, 92] on div "Suivi de l'assiduité · Vue Calendrier Intervenant.e Programme is any of All-in-…" at bounding box center [847, 324] width 938 height 720
click at [444, 78] on button "Intervenant.e" at bounding box center [441, 71] width 126 height 31
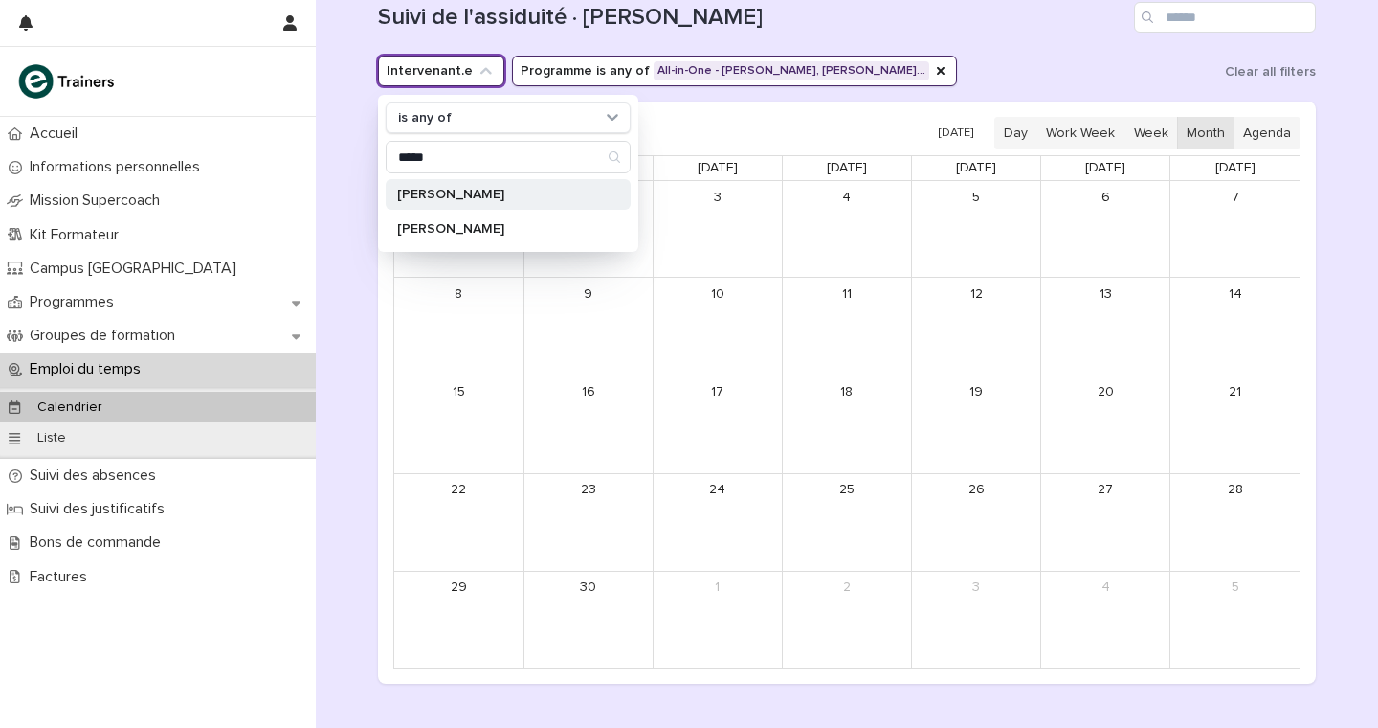
type input "*****"
click at [453, 197] on p "[PERSON_NAME]" at bounding box center [498, 194] width 203 height 13
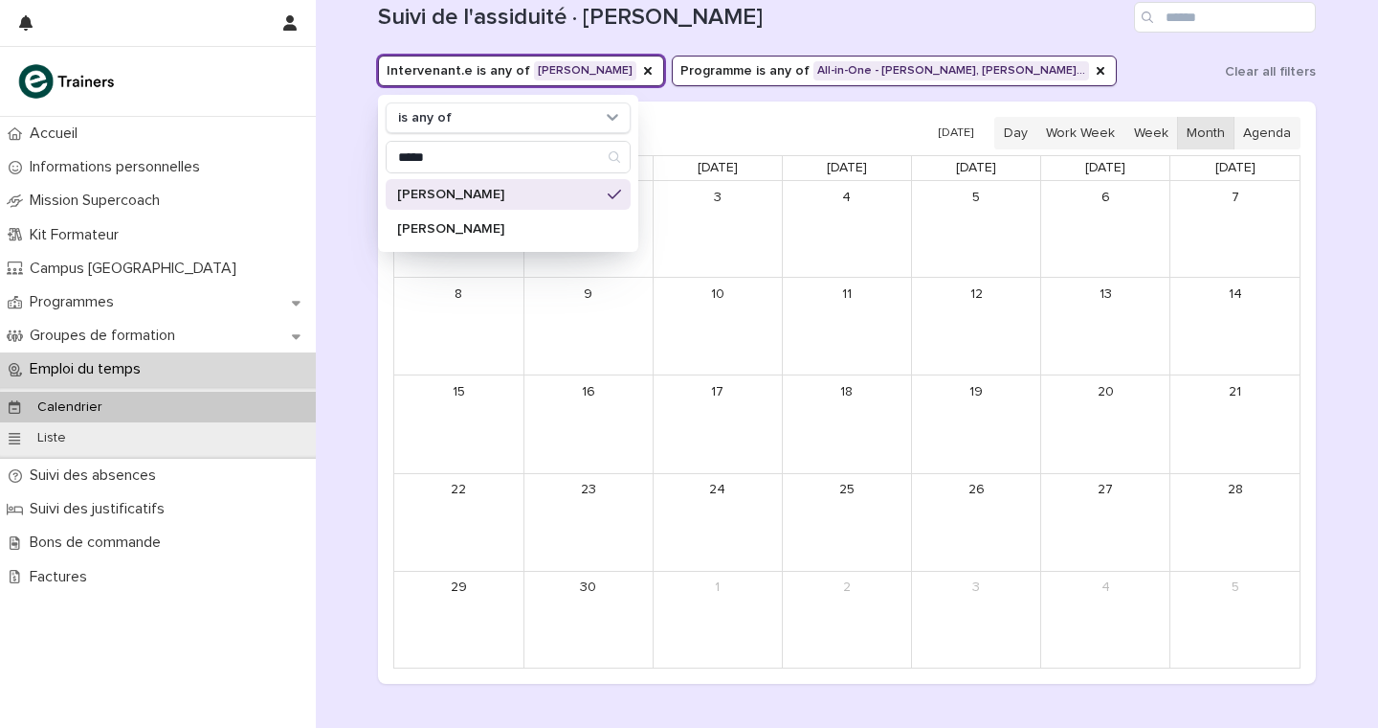
click at [1056, 56] on div "Suivi de l'assiduité · Vue Calendrier Intervenant.e is any of [PERSON_NAME] is …" at bounding box center [847, 324] width 938 height 720
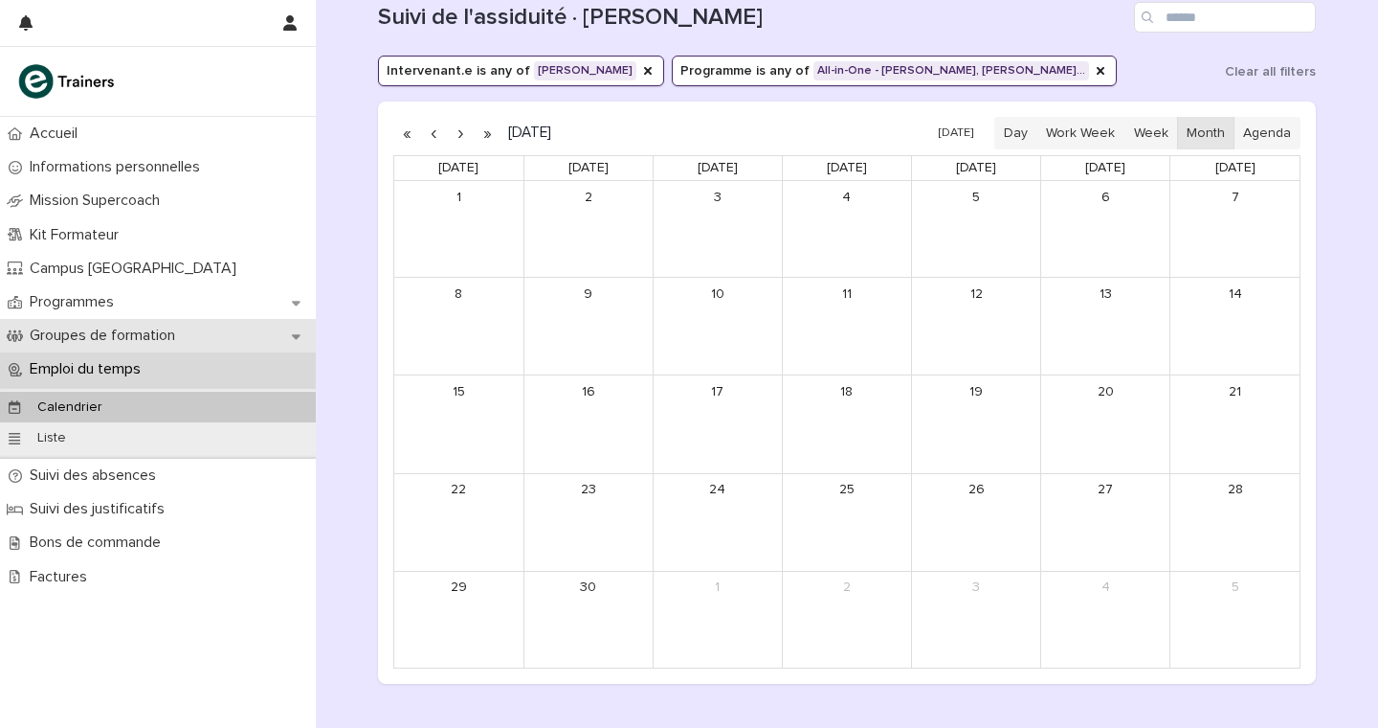
click at [127, 340] on p "Groupes de formation" at bounding box center [106, 335] width 168 height 18
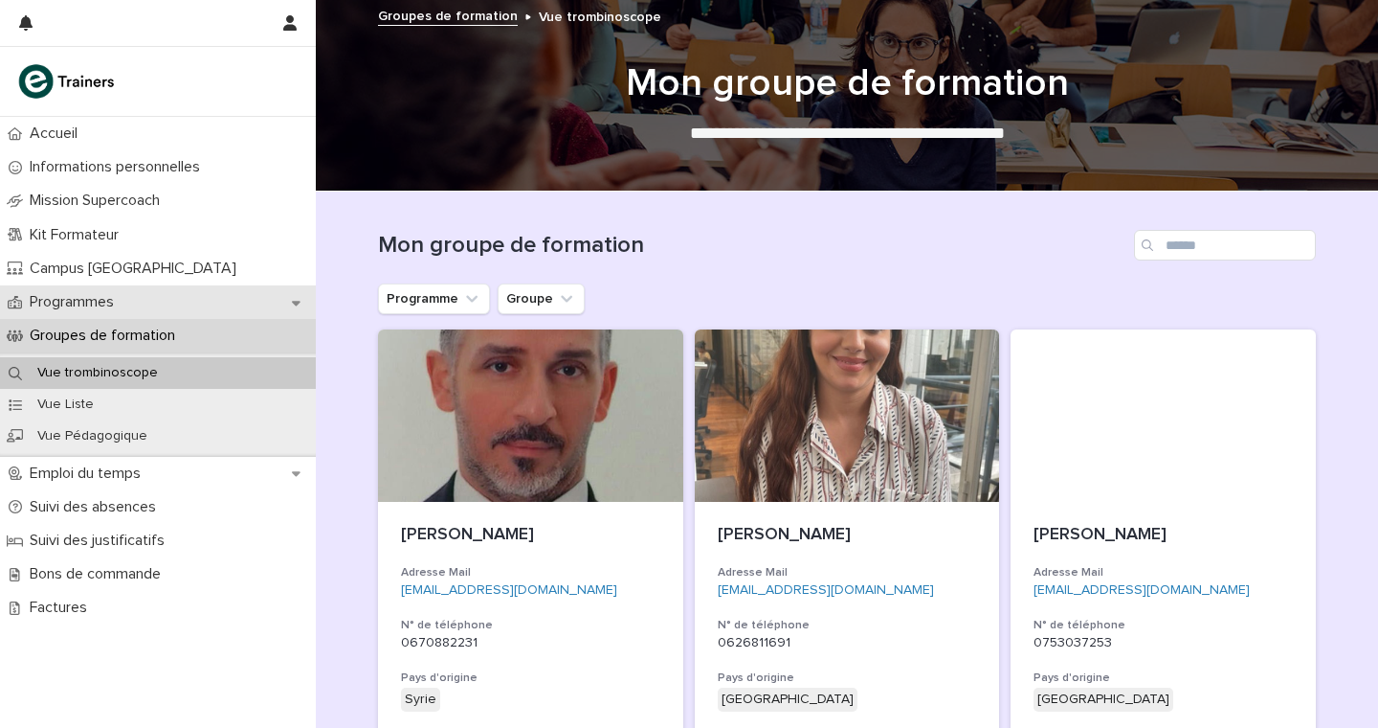
click at [72, 302] on p "Programmes" at bounding box center [75, 302] width 107 height 18
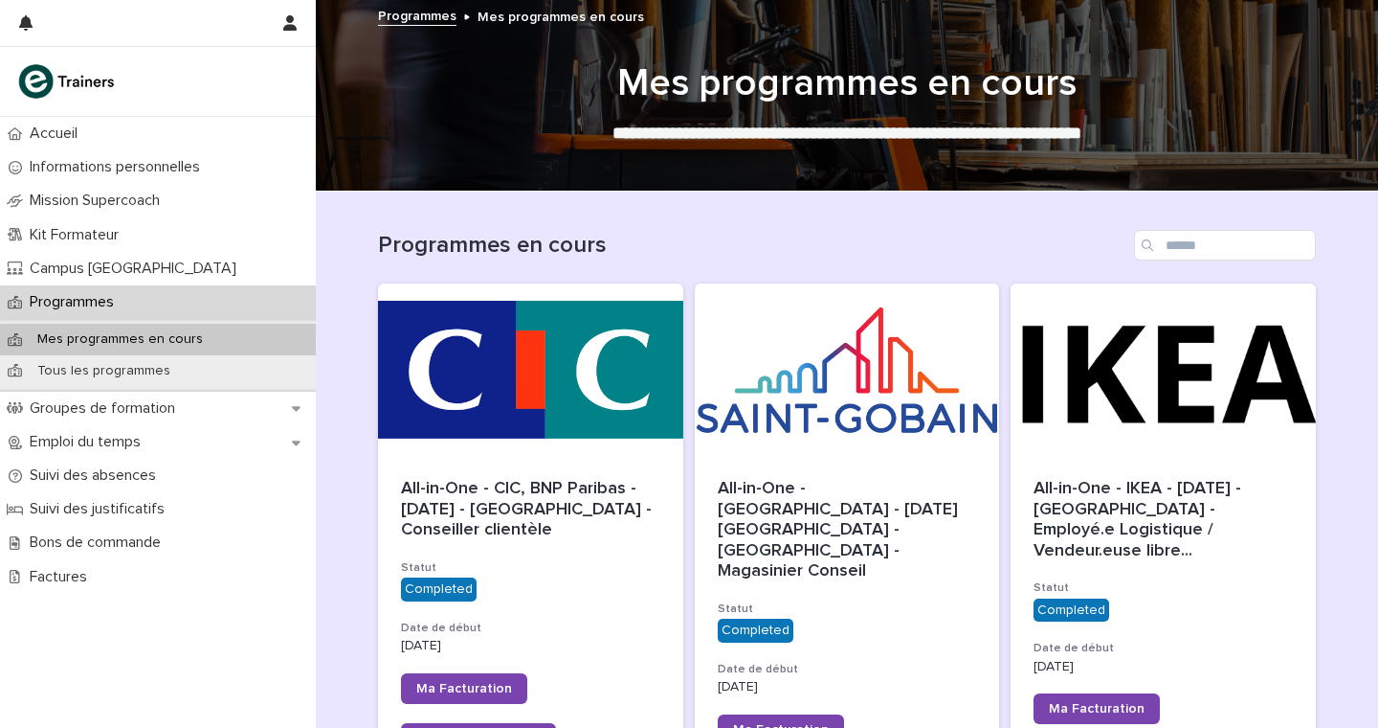
click at [92, 338] on p "Mes programmes en cours" at bounding box center [120, 339] width 196 height 16
click at [81, 305] on p "Programmes" at bounding box center [75, 302] width 107 height 18
click at [154, 412] on p "Groupes de formation" at bounding box center [106, 408] width 168 height 18
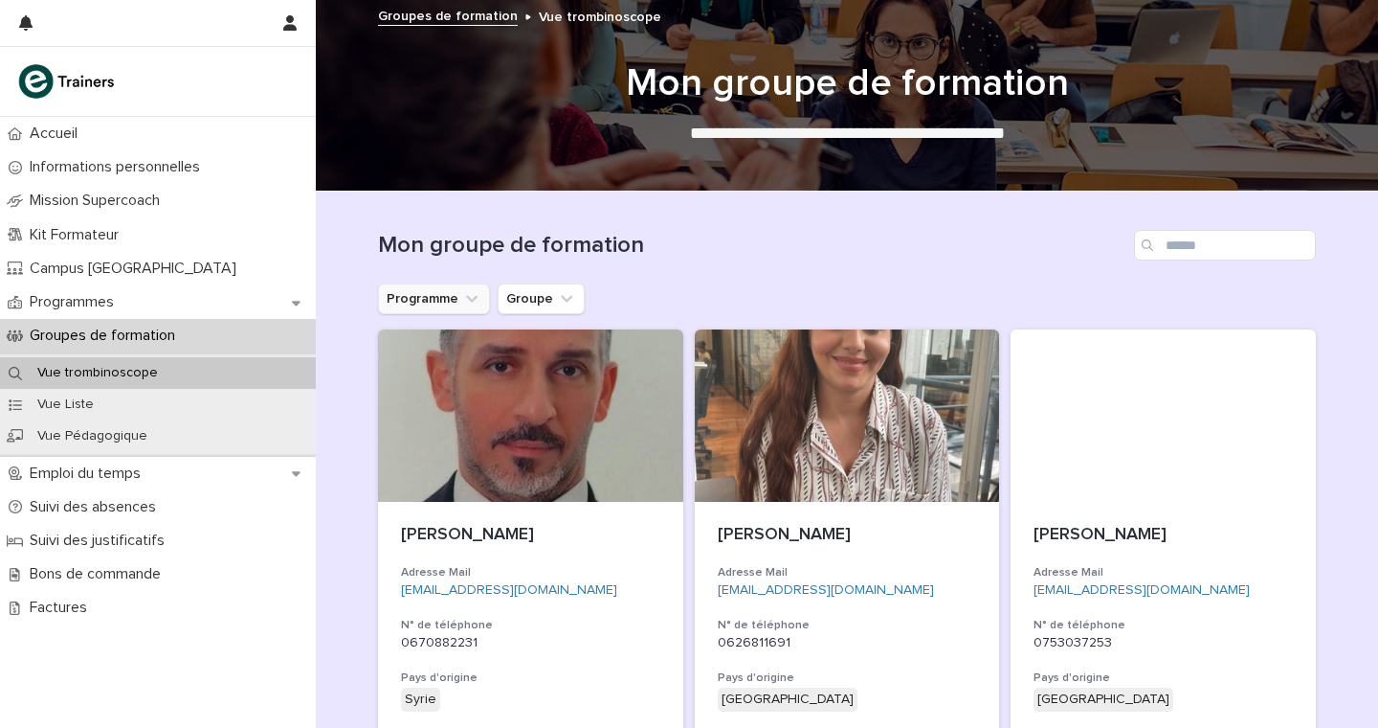
click at [433, 304] on button "Programme" at bounding box center [434, 298] width 112 height 31
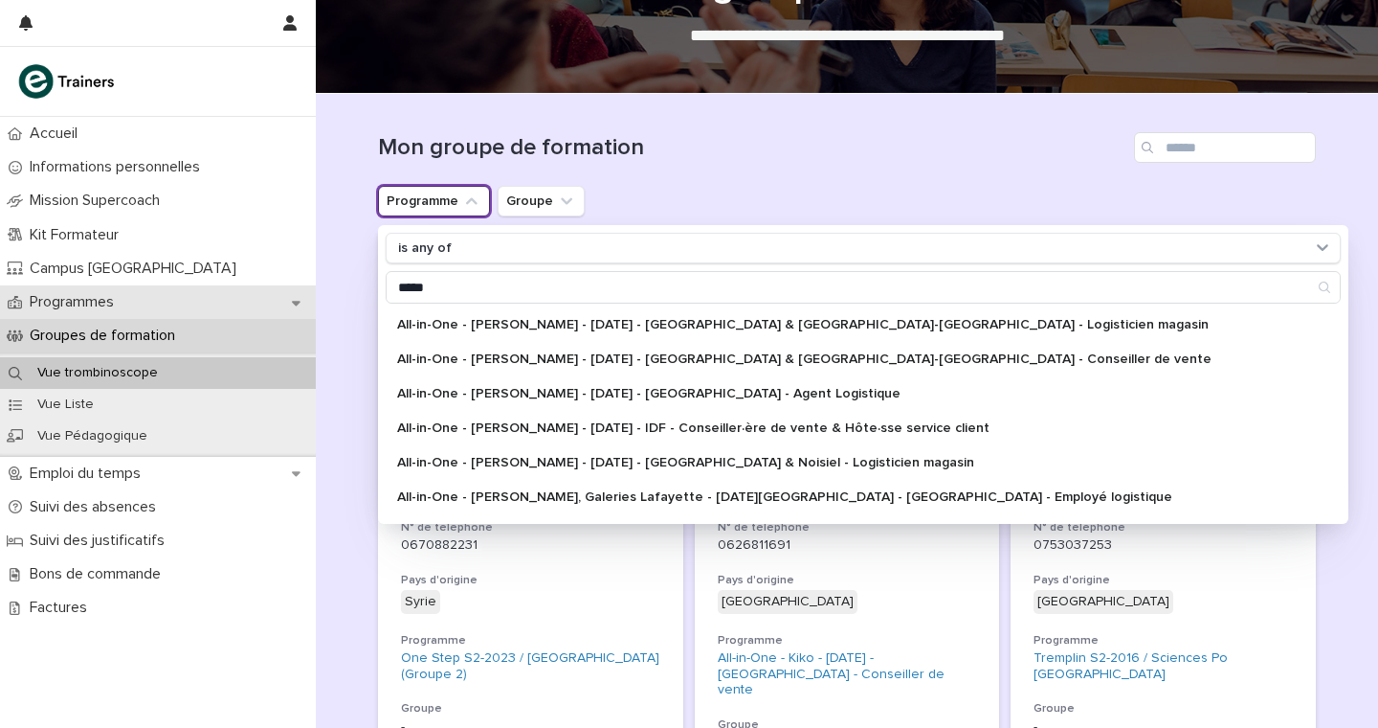
type input "*****"
click at [116, 309] on p "Programmes" at bounding box center [75, 302] width 107 height 18
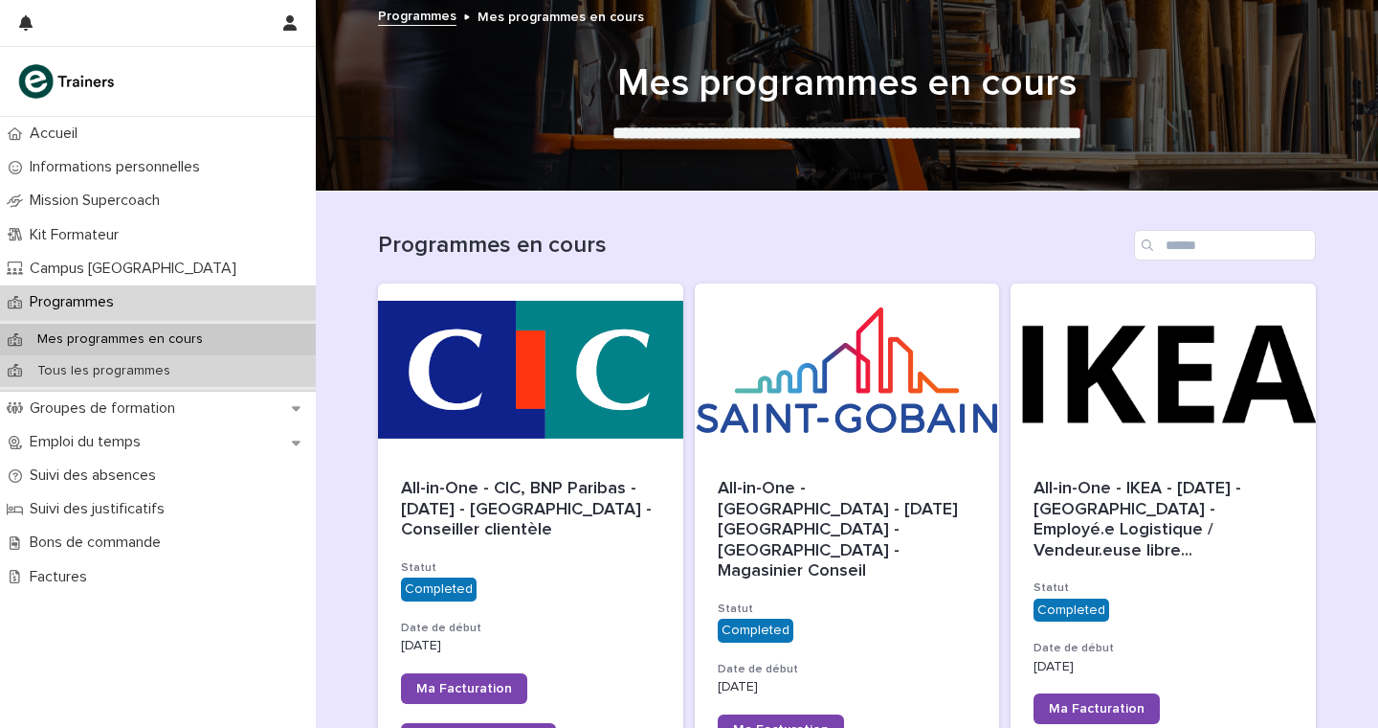
click at [112, 377] on p "Tous les programmes" at bounding box center [104, 371] width 164 height 16
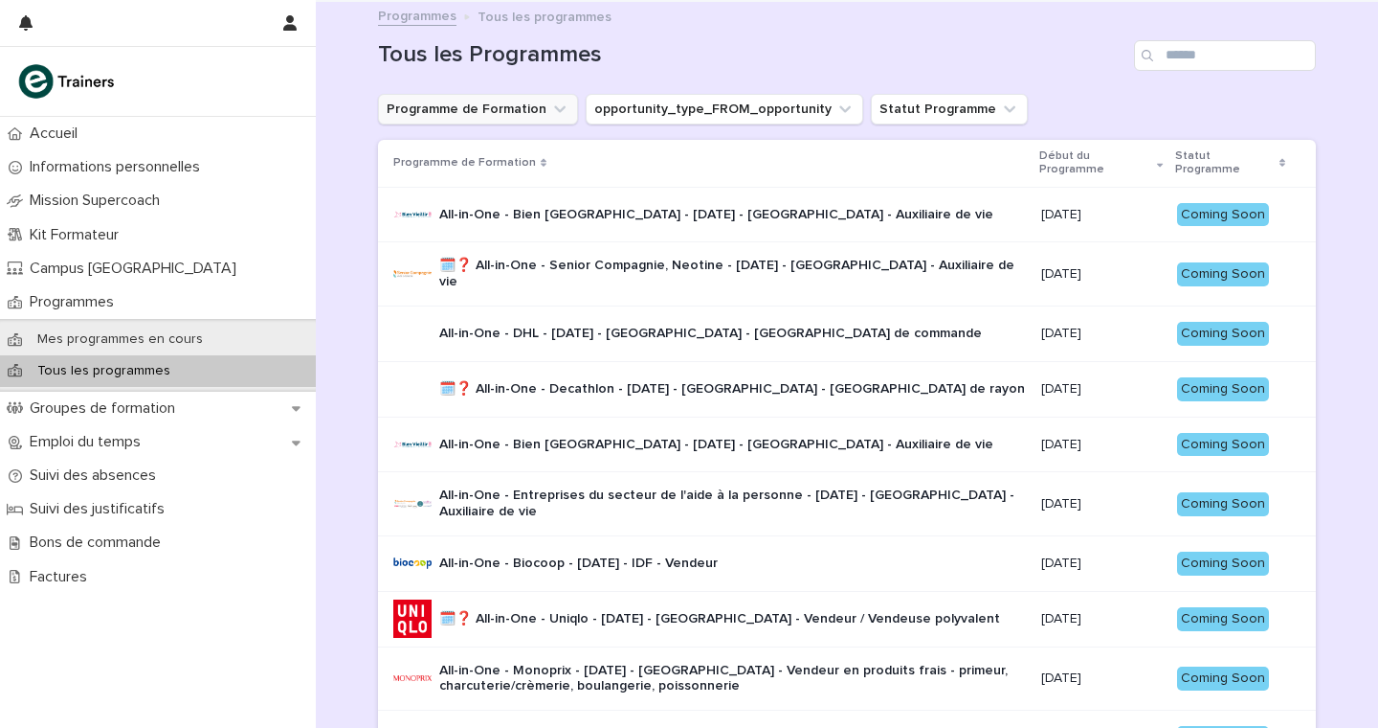
click at [481, 102] on button "Programme de Formation" at bounding box center [478, 109] width 200 height 31
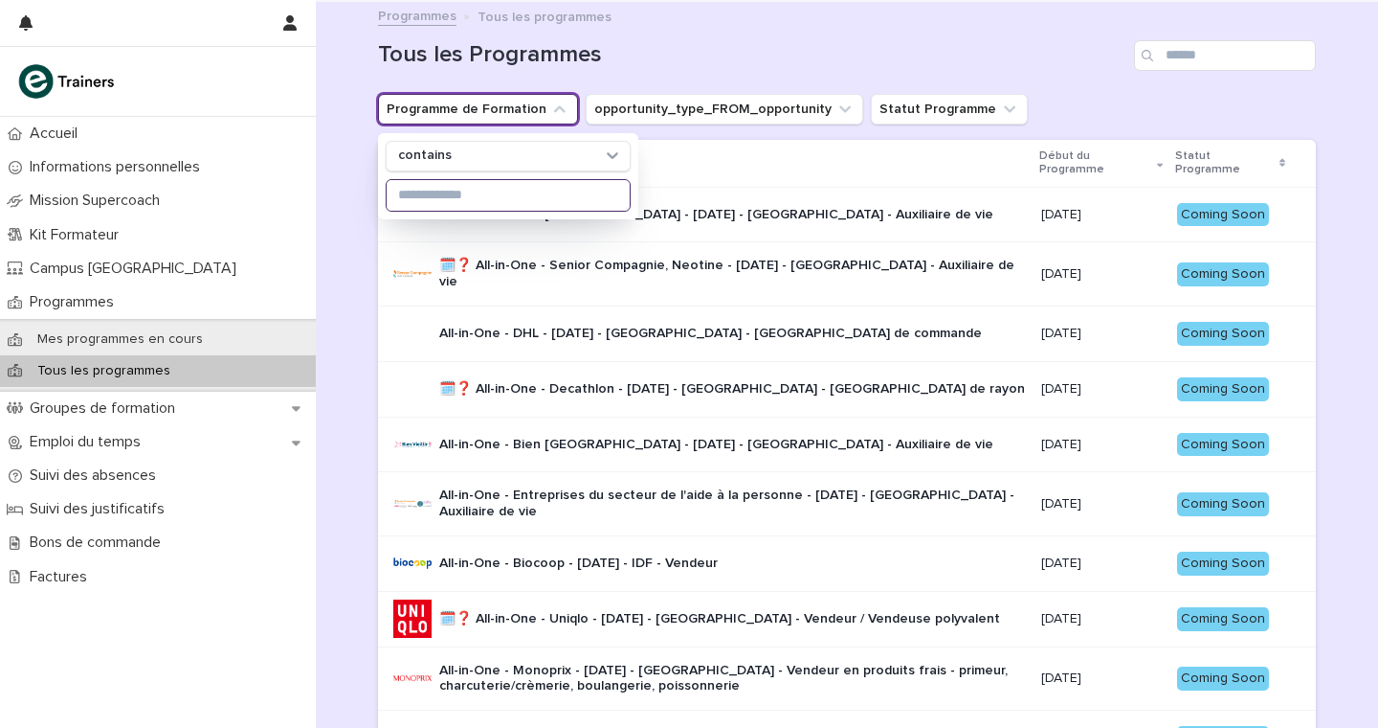
click at [557, 186] on input at bounding box center [508, 195] width 243 height 31
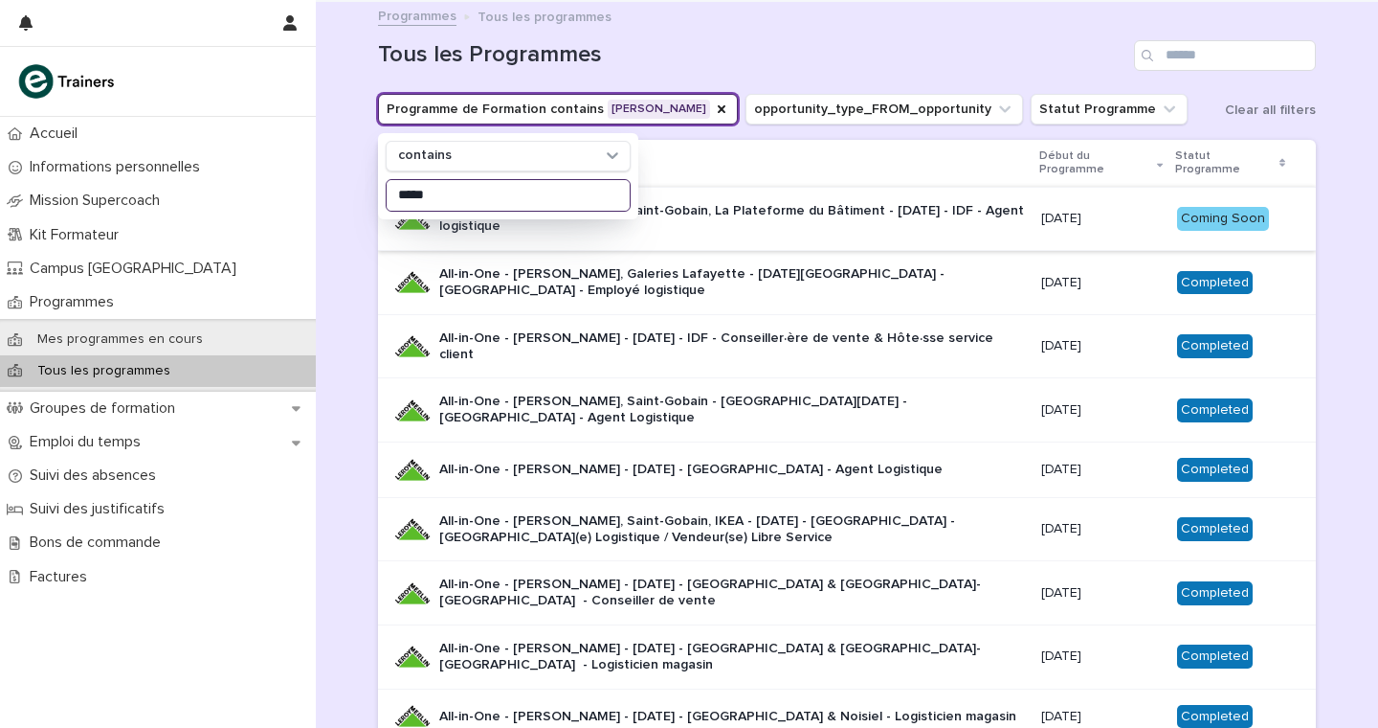
type input "*****"
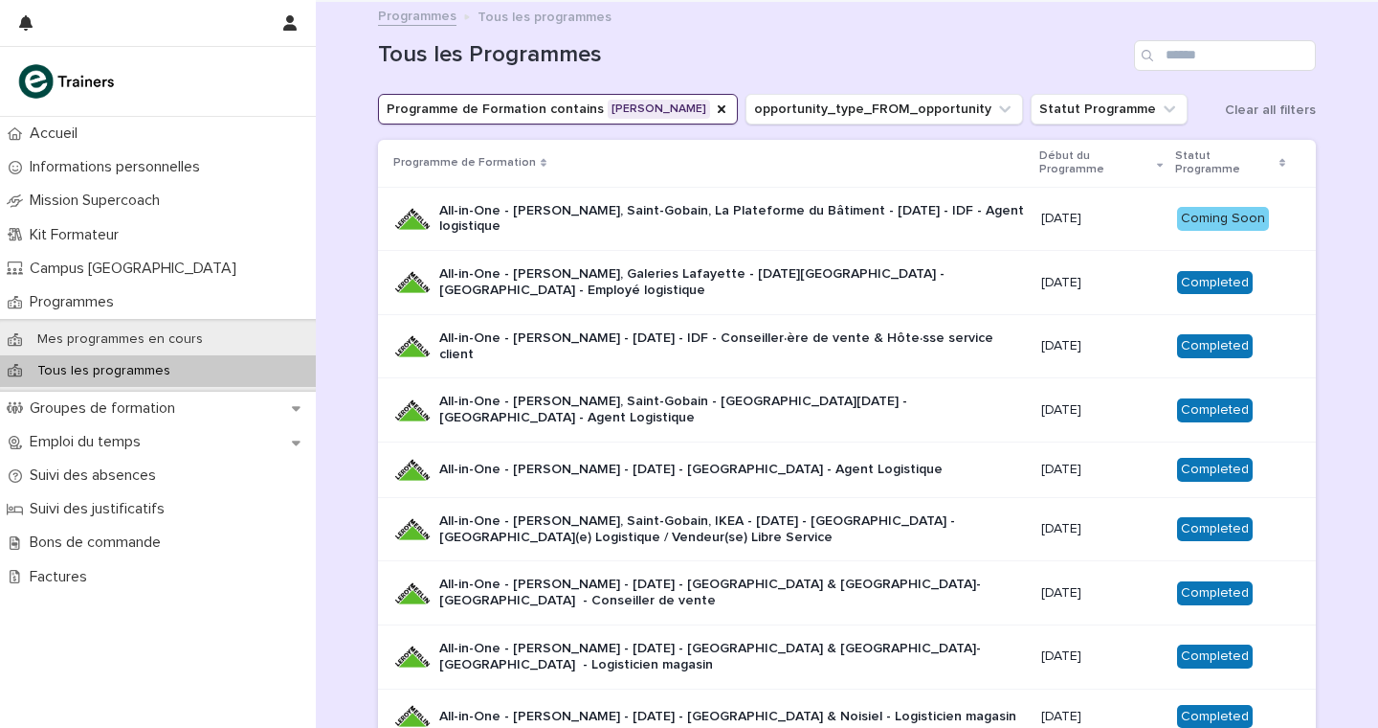
click at [716, 226] on p "All-in-One - [PERSON_NAME], Saint-Gobain, La Plateforme du Bâtiment - [DATE] - …" at bounding box center [732, 219] width 587 height 33
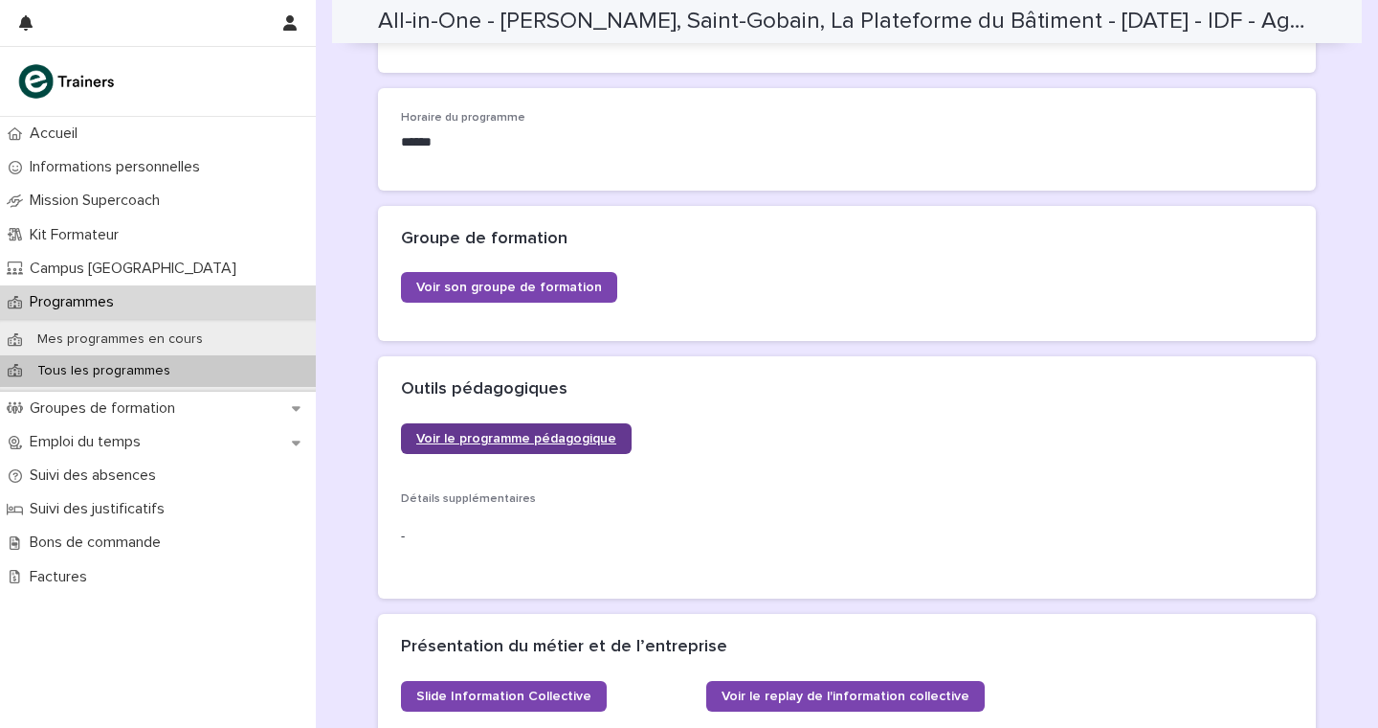
scroll to position [376, 0]
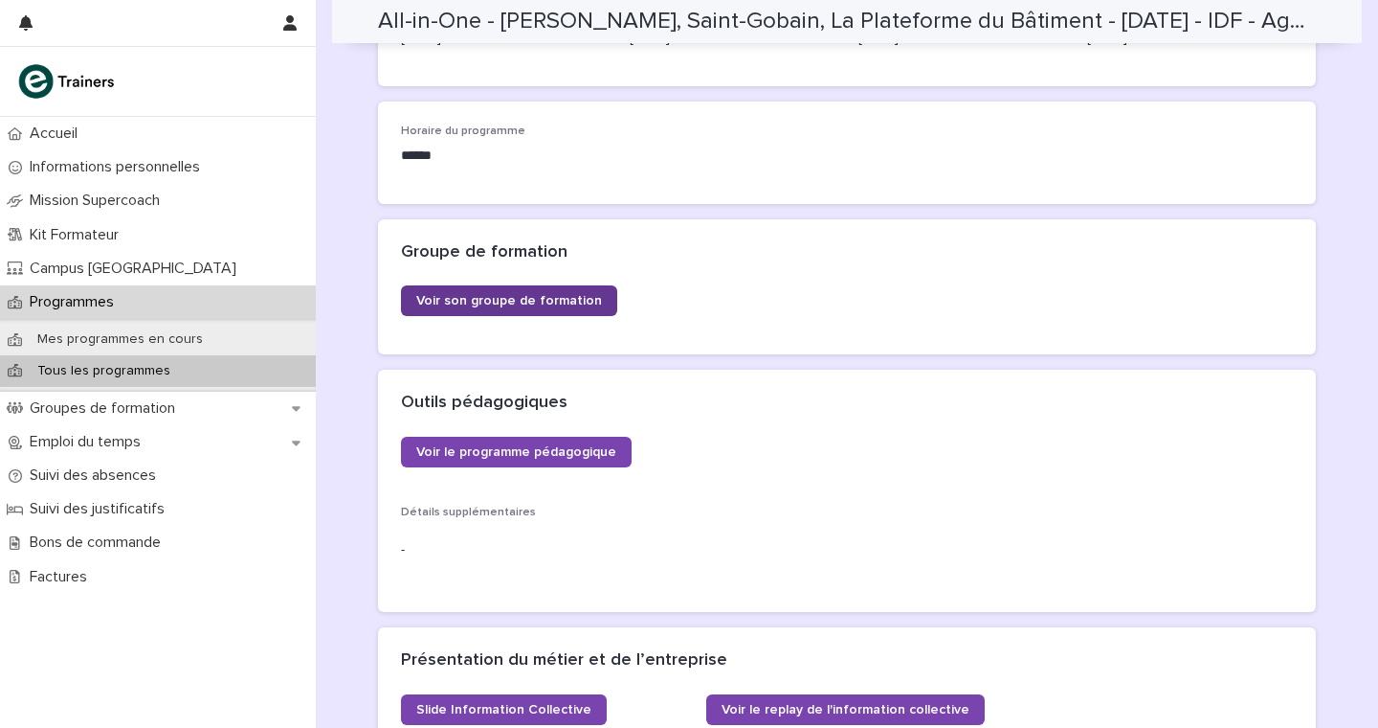
click at [544, 285] on link "Voir son groupe de formation" at bounding box center [509, 300] width 216 height 31
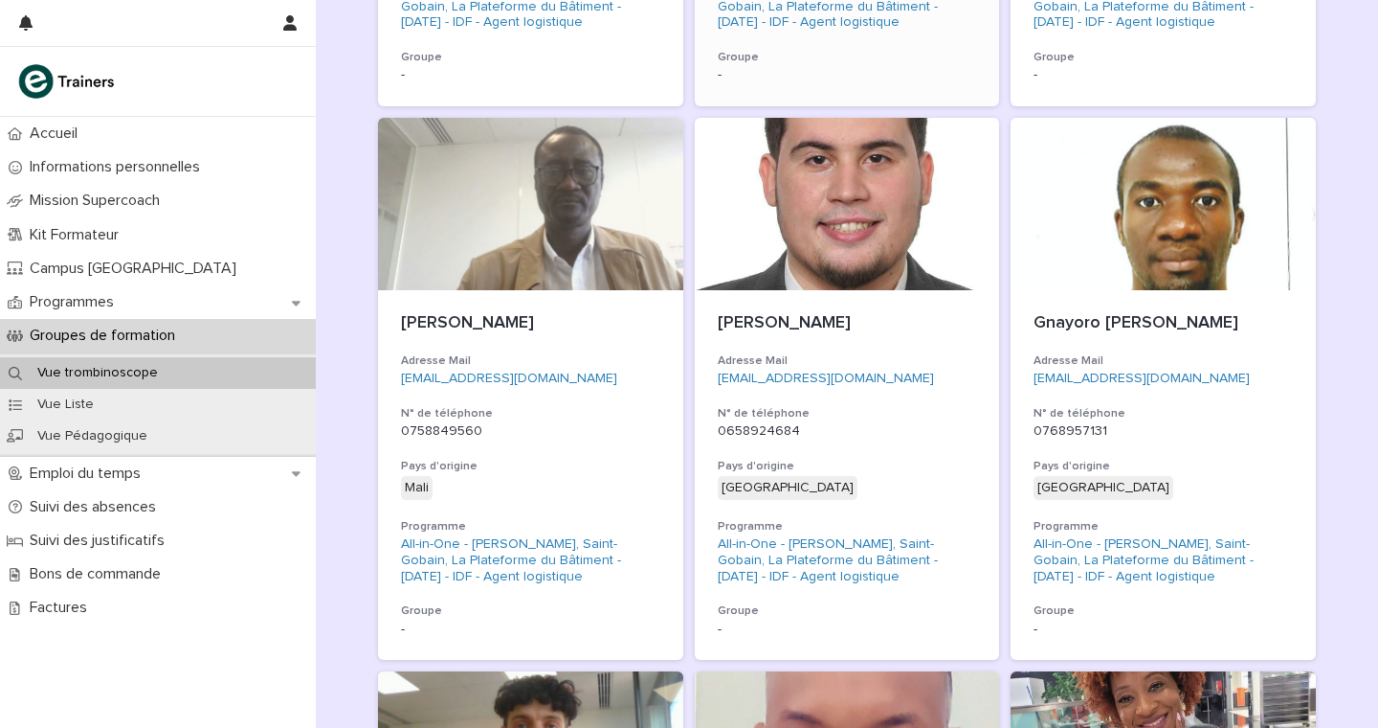
scroll to position [750, 0]
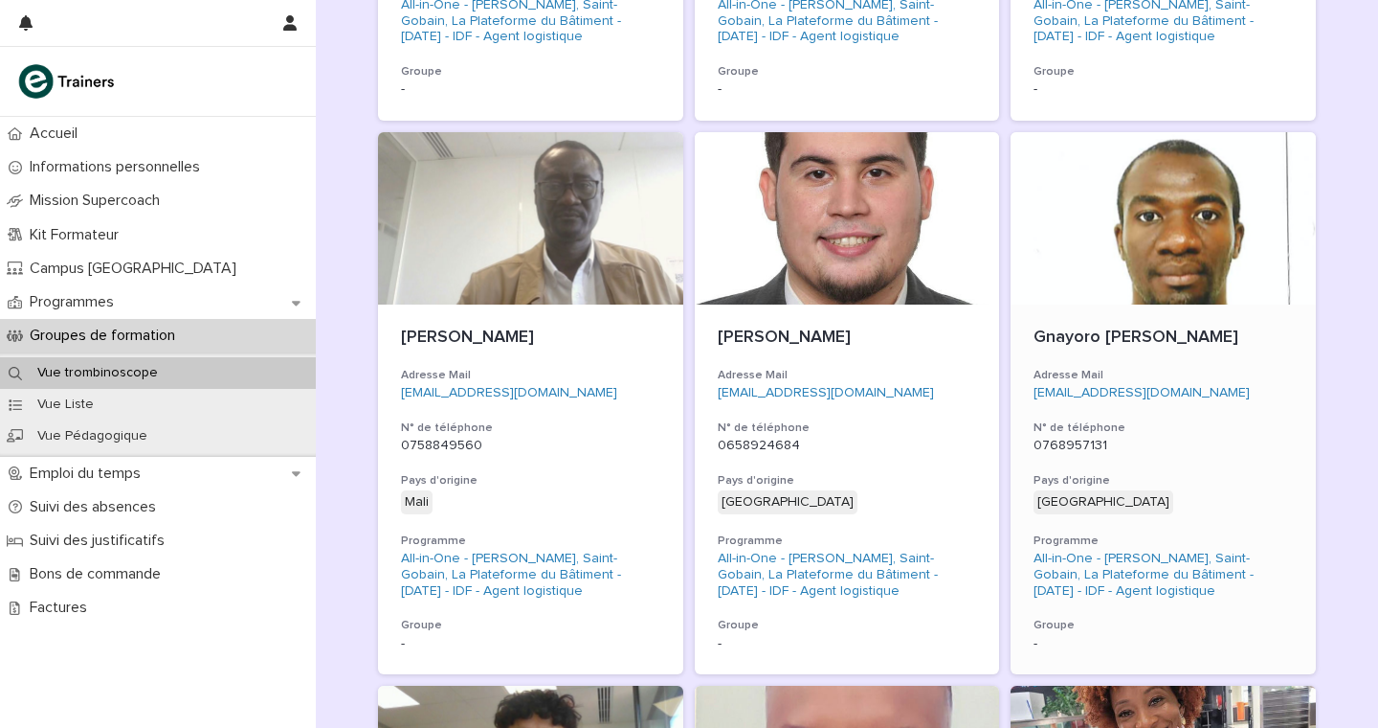
click at [1172, 340] on p "Gnayoro [PERSON_NAME]" at bounding box center [1163, 337] width 259 height 21
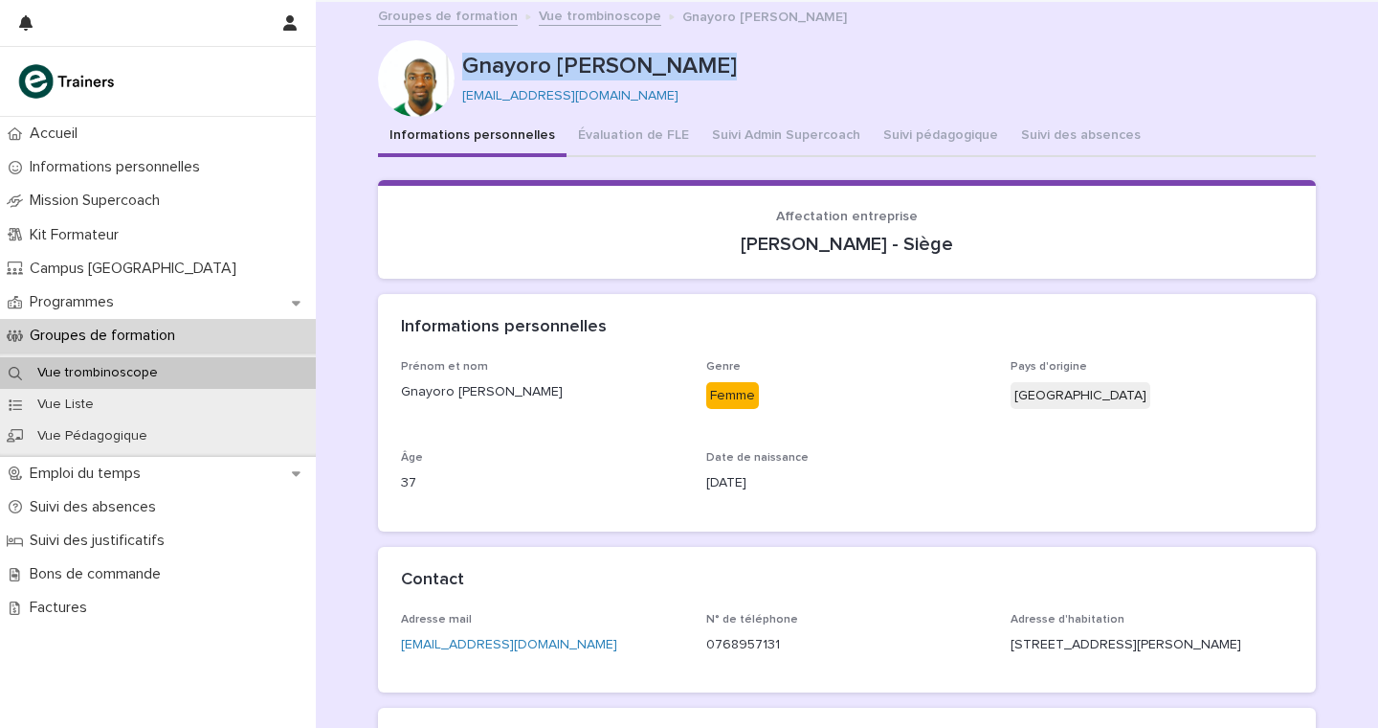
drag, startPoint x: 464, startPoint y: 68, endPoint x: 774, endPoint y: 87, distance: 310.7
click at [774, 87] on div "Gnayoro [PERSON_NAME] [PERSON_NAME][EMAIL_ADDRESS][DOMAIN_NAME]" at bounding box center [885, 79] width 846 height 52
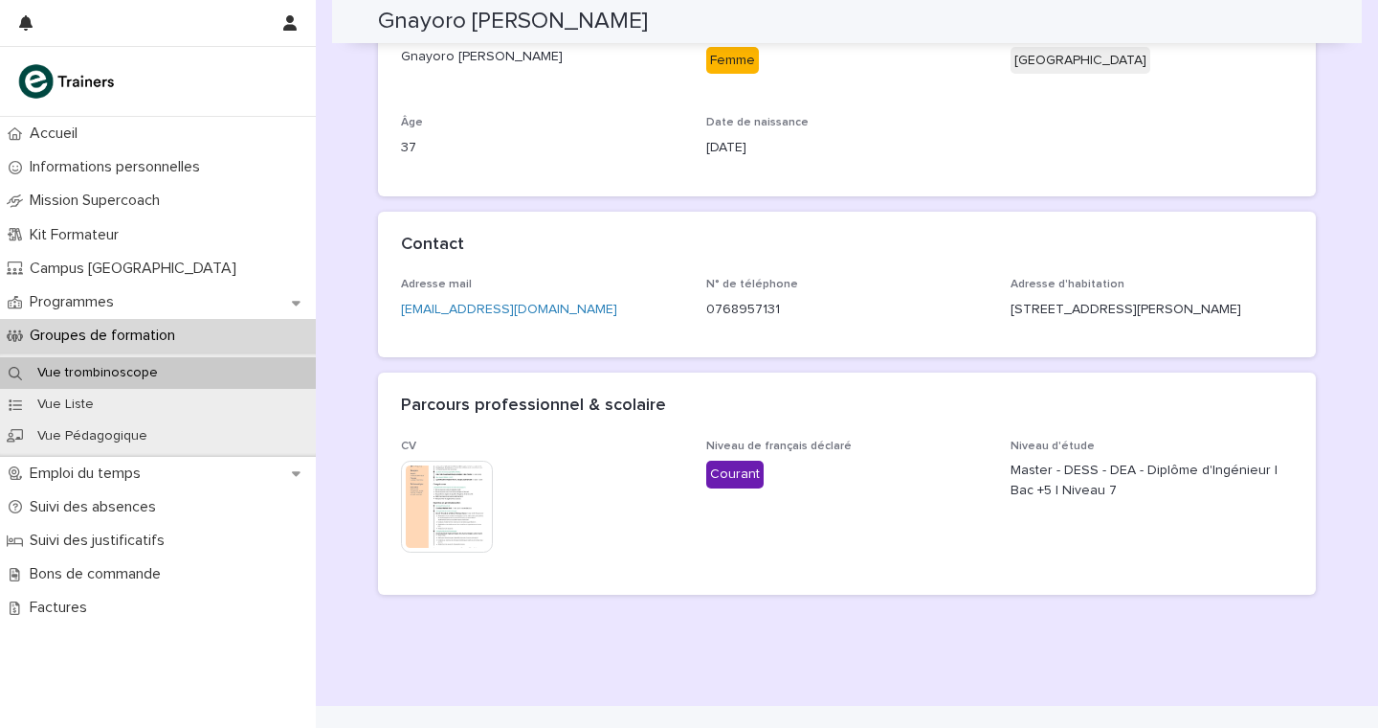
scroll to position [339, 0]
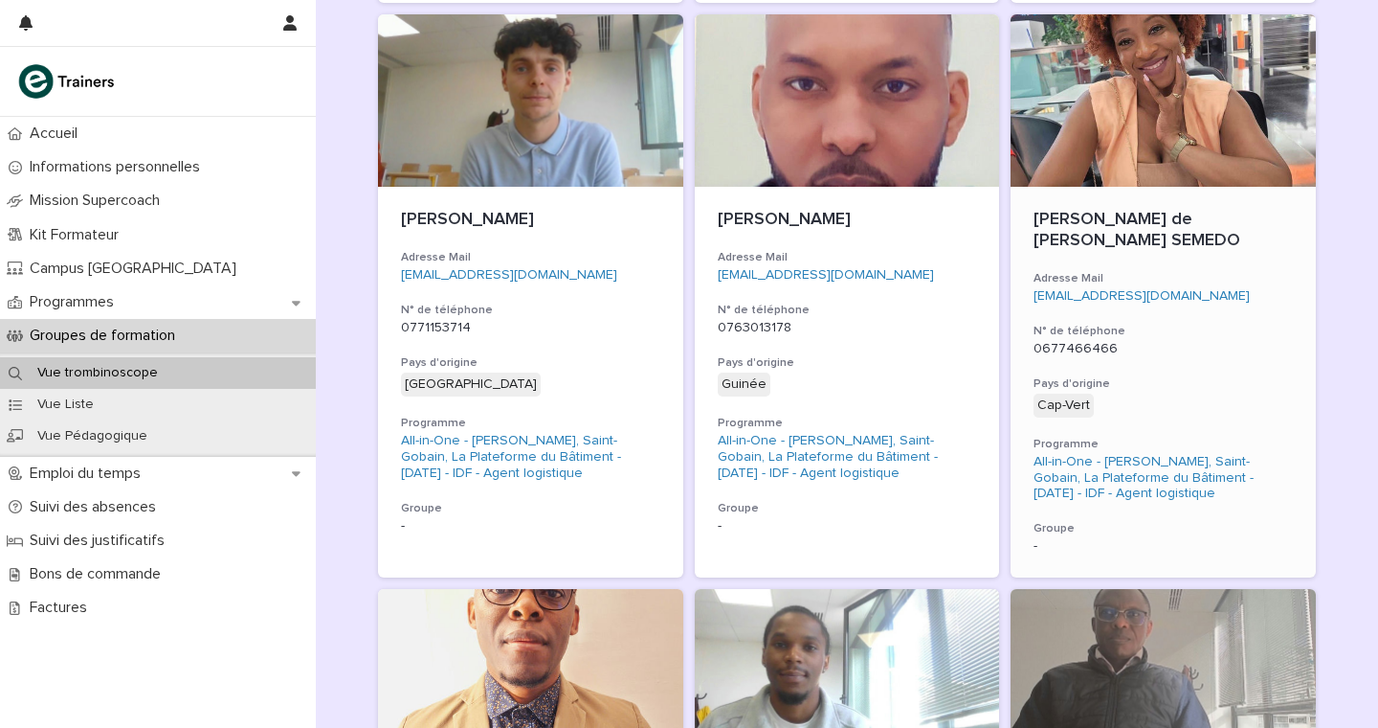
scroll to position [1422, 0]
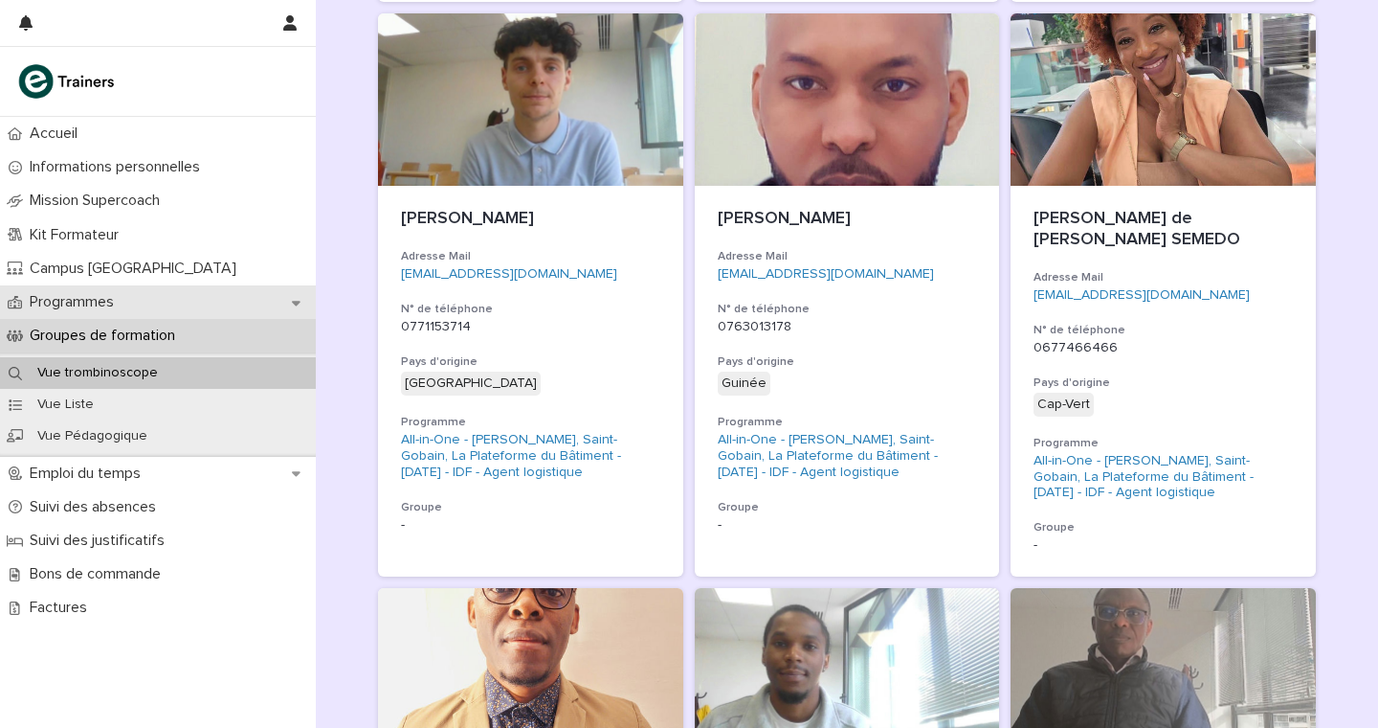
click at [170, 307] on div "Programmes" at bounding box center [158, 302] width 316 height 34
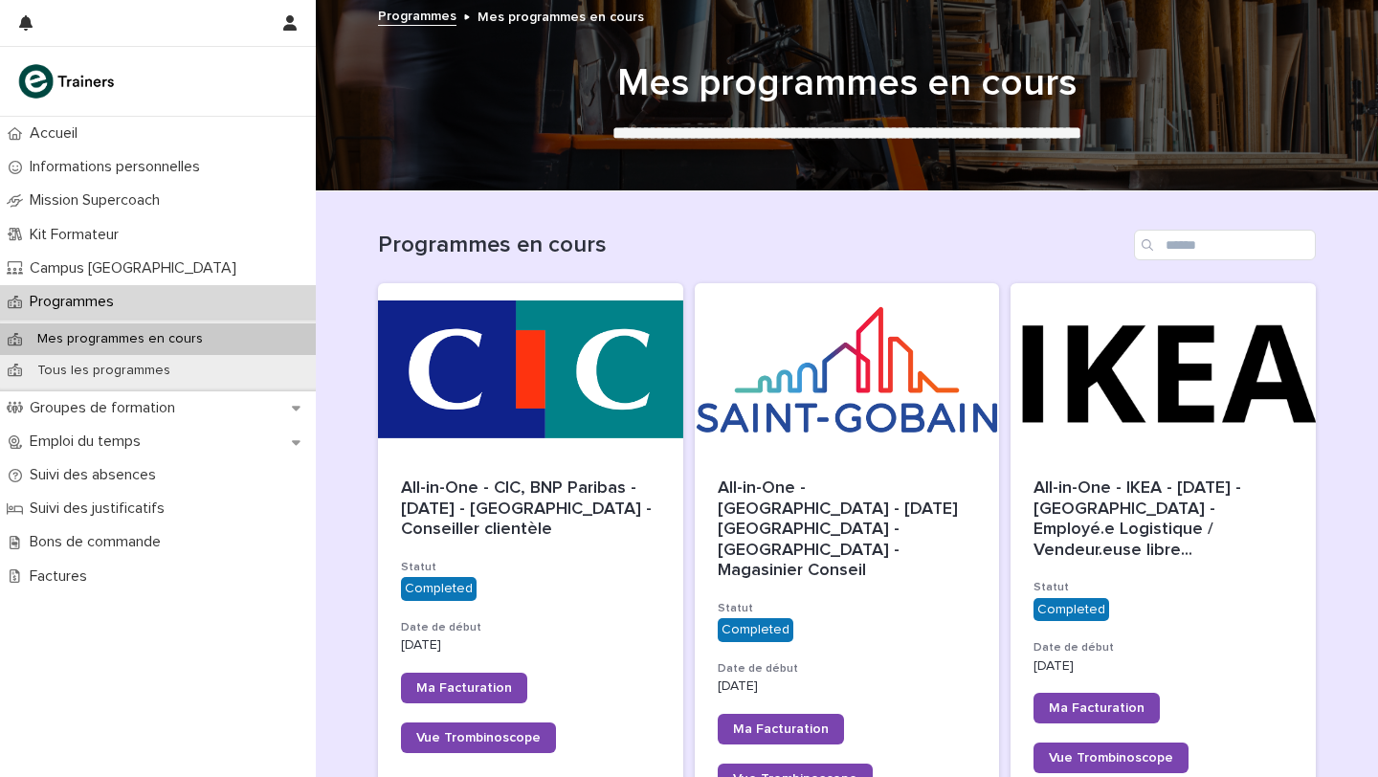
click at [154, 304] on div "Programmes" at bounding box center [158, 302] width 316 height 34
click at [151, 449] on p "Emploi du temps" at bounding box center [89, 442] width 134 height 18
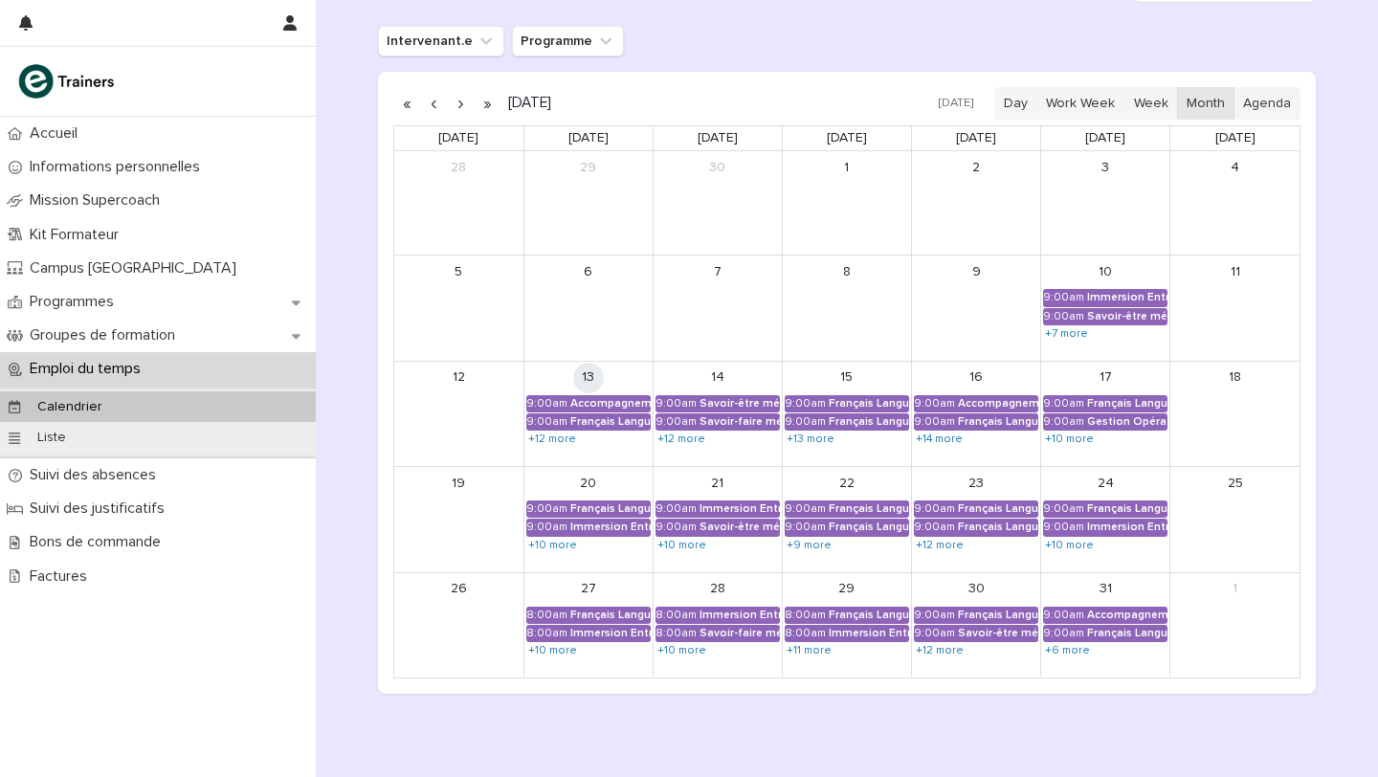
scroll to position [5, 0]
